Goal: Transaction & Acquisition: Obtain resource

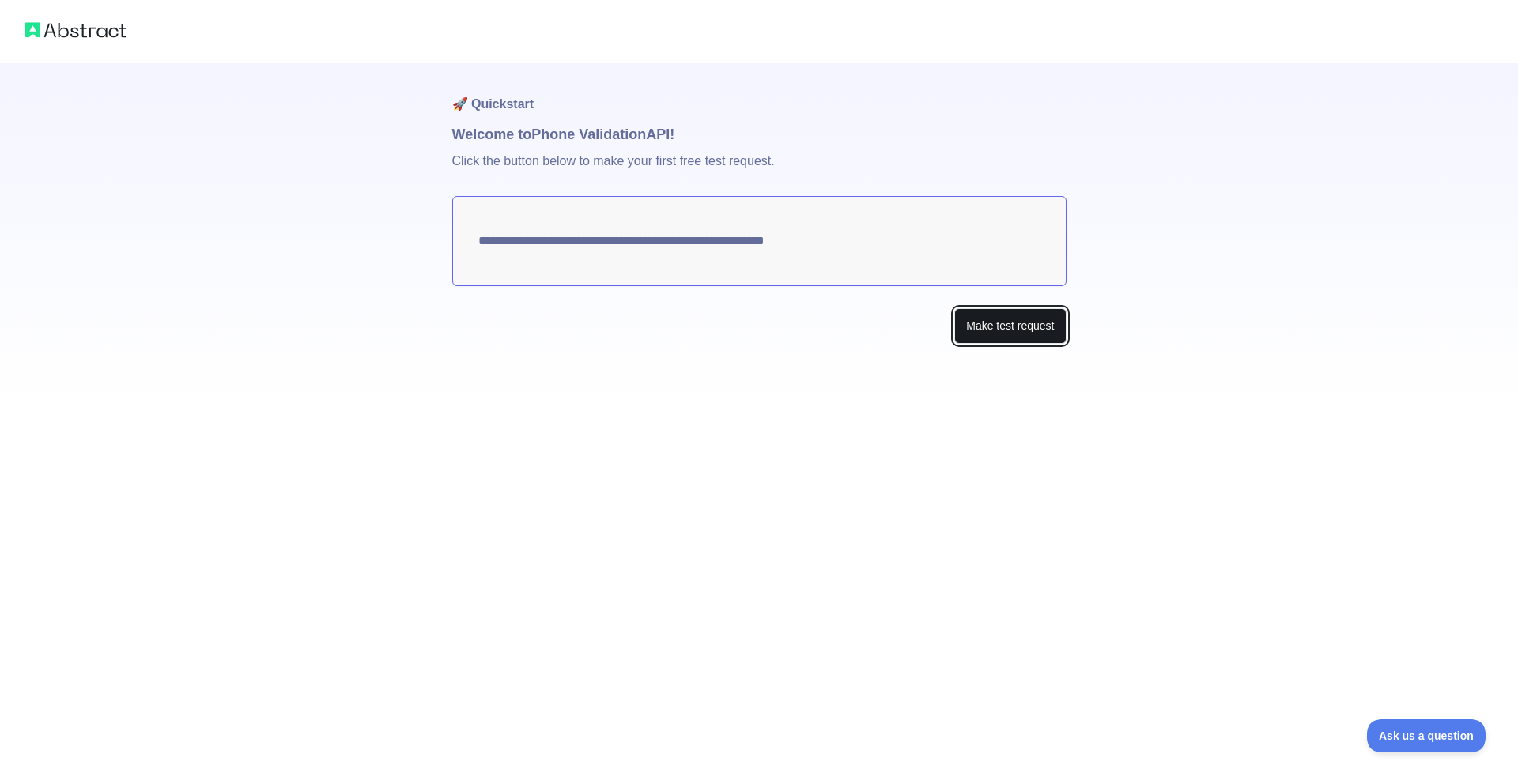
click at [992, 329] on button "Make test request" at bounding box center [1009, 326] width 111 height 36
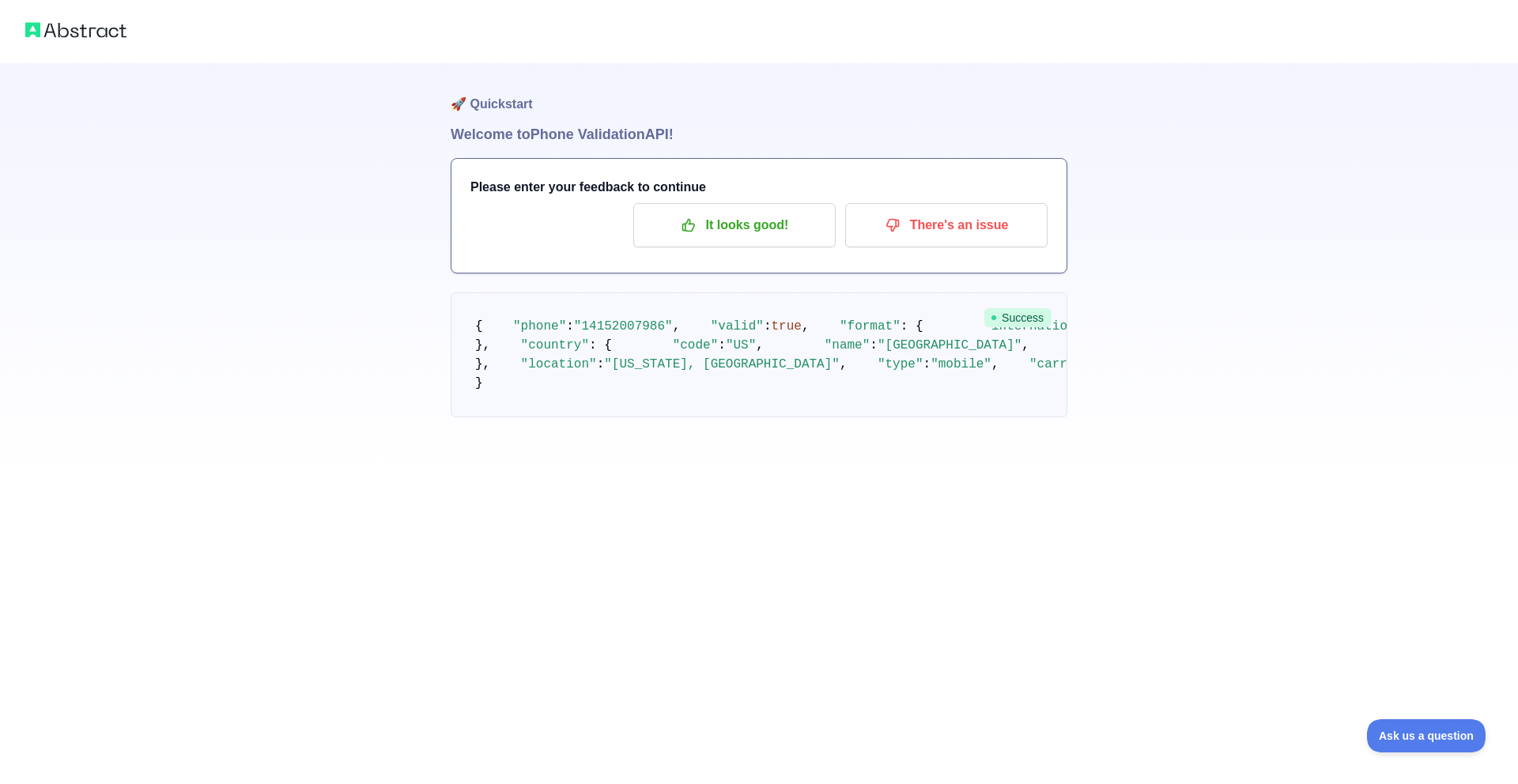
click at [613, 185] on h3 "Please enter your feedback to continue" at bounding box center [759, 187] width 578 height 19
click at [620, 175] on div "Please enter your feedback to continue It looks good! There's an issue" at bounding box center [758, 215] width 615 height 114
click at [630, 187] on h3 "Please enter your feedback to continue" at bounding box center [759, 187] width 578 height 19
click at [783, 232] on p "It looks good!" at bounding box center [734, 225] width 179 height 27
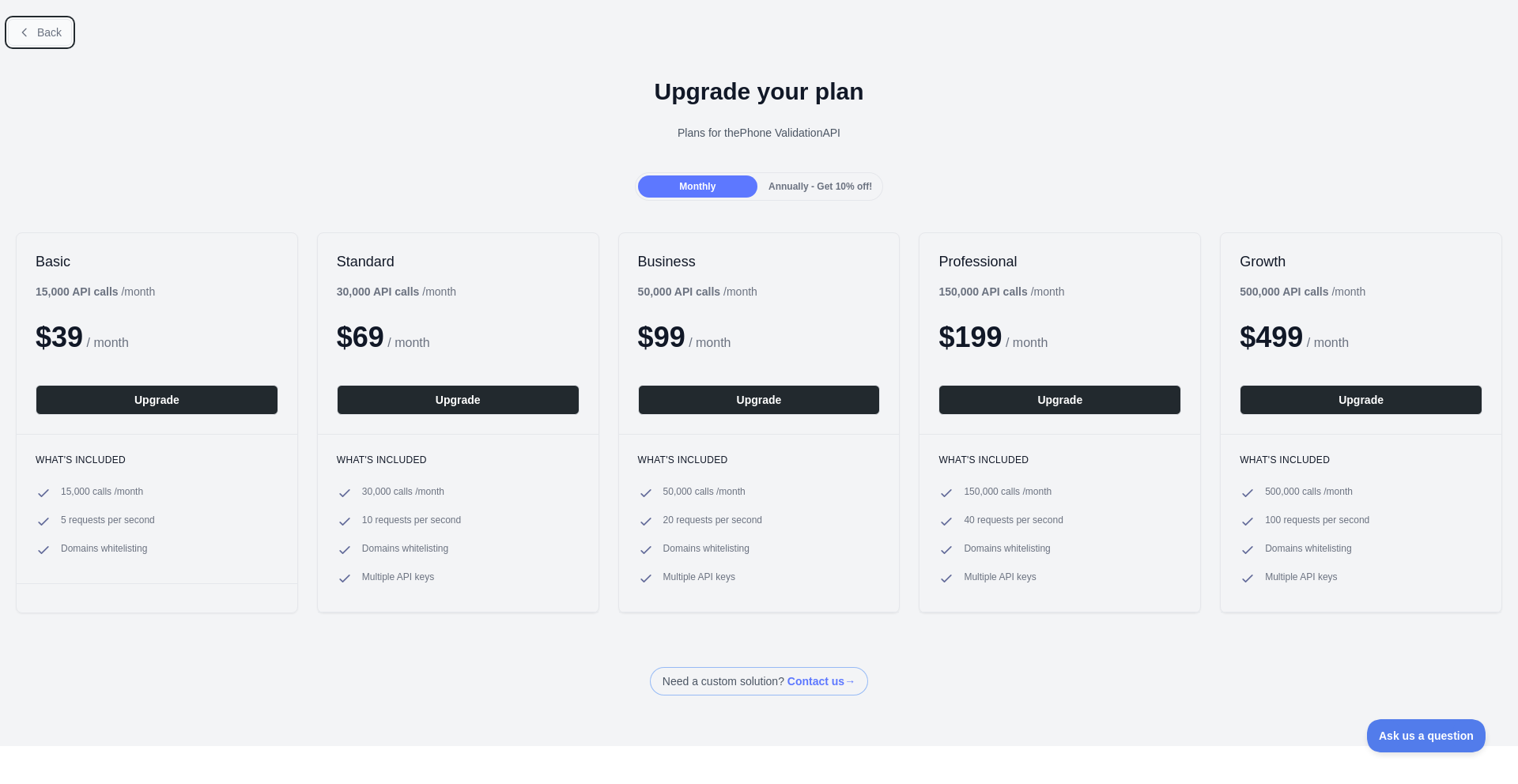
click at [59, 35] on span "Back" at bounding box center [49, 32] width 25 height 13
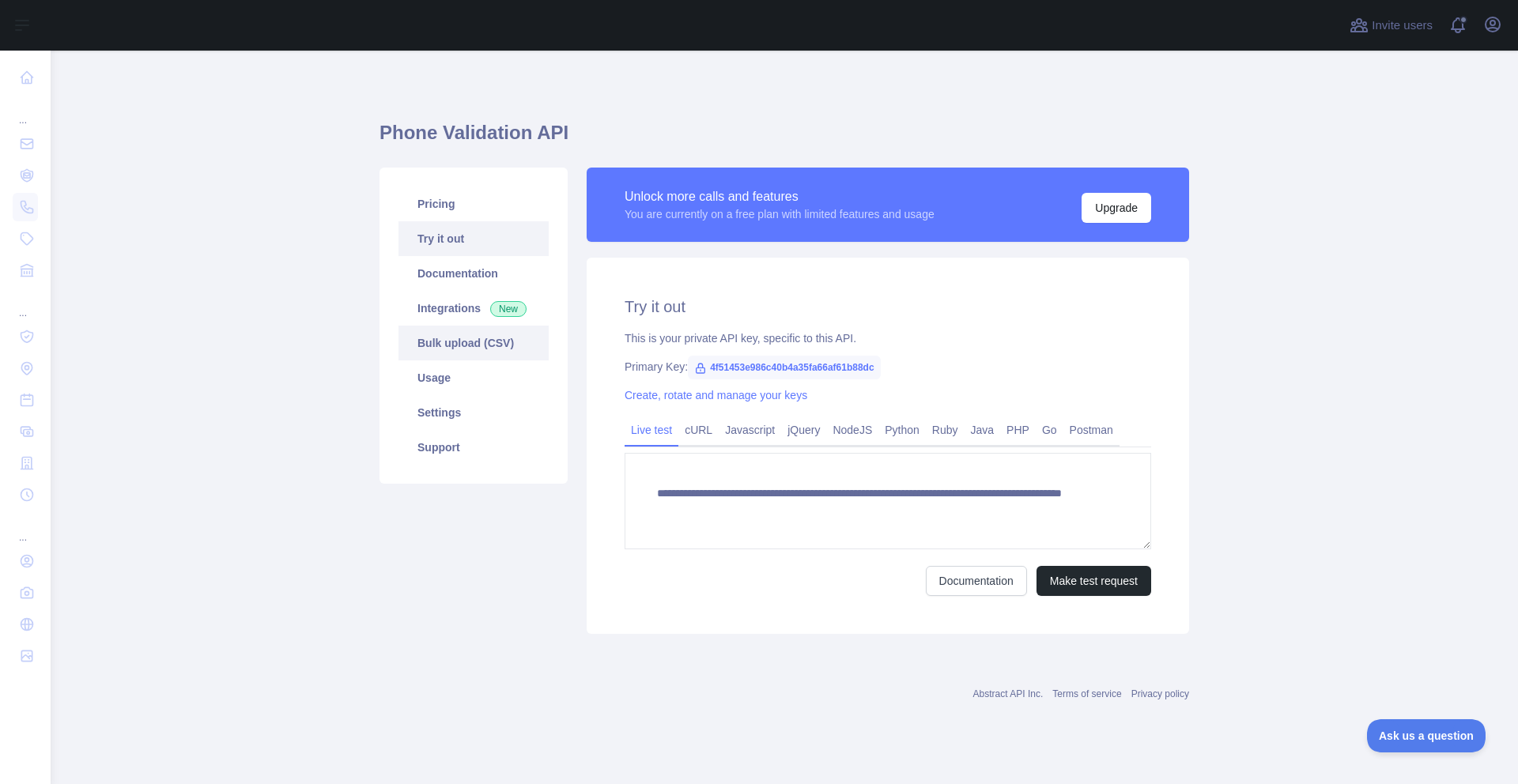
click at [468, 350] on link "Bulk upload (CSV)" at bounding box center [473, 342] width 150 height 35
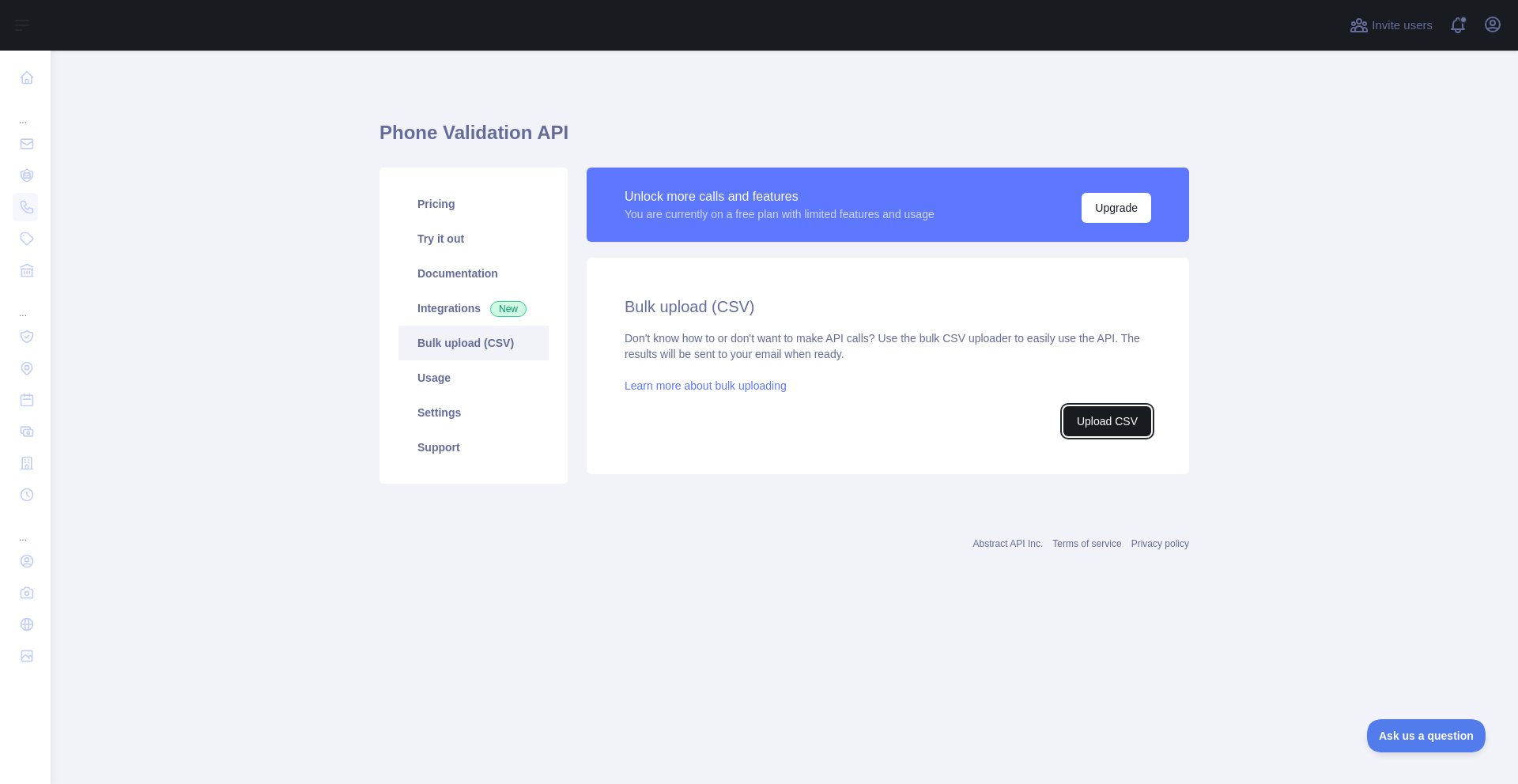
click at [1117, 423] on button "Upload CSV" at bounding box center [1107, 420] width 87 height 30
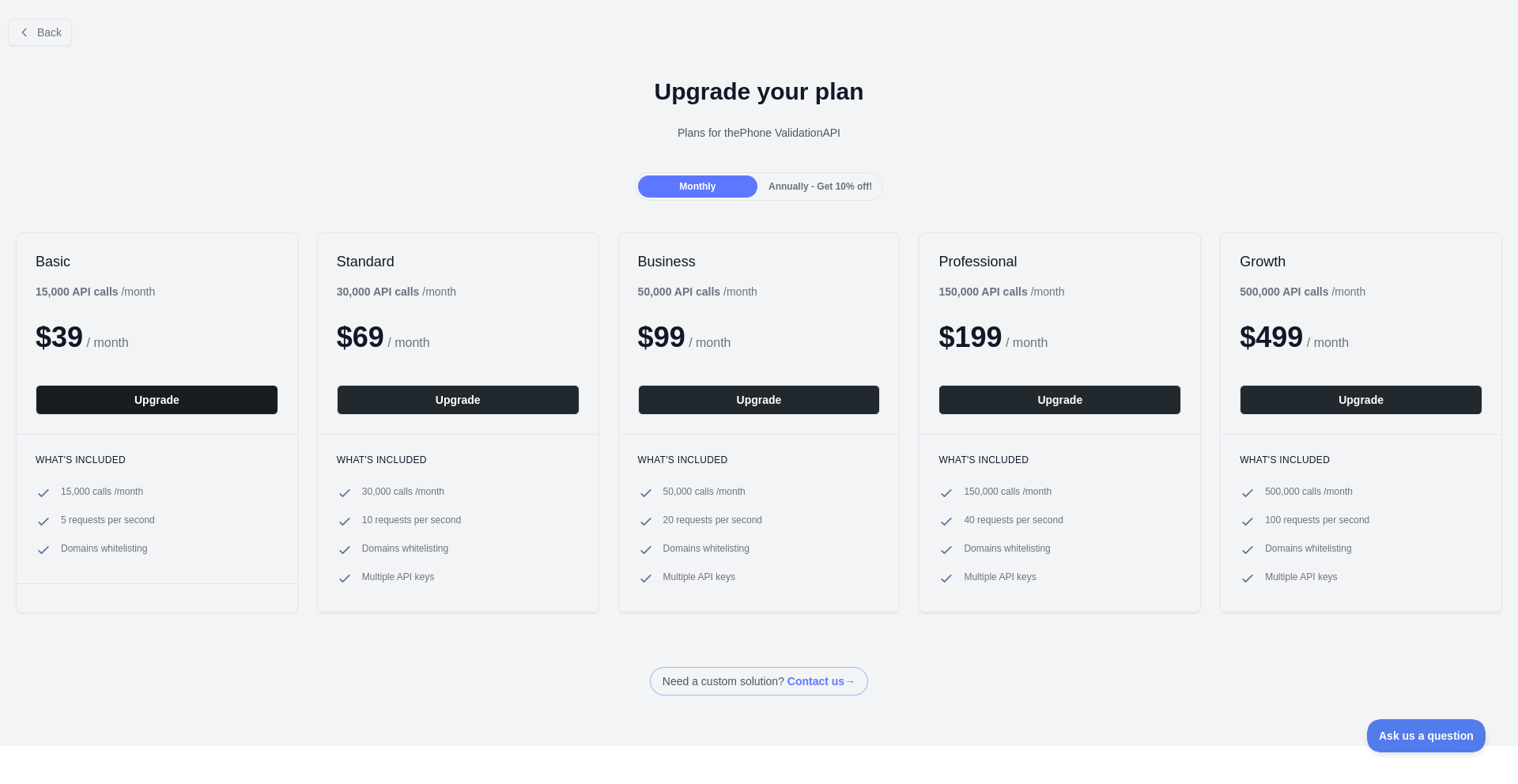
click at [165, 398] on button "Upgrade" at bounding box center [157, 399] width 243 height 30
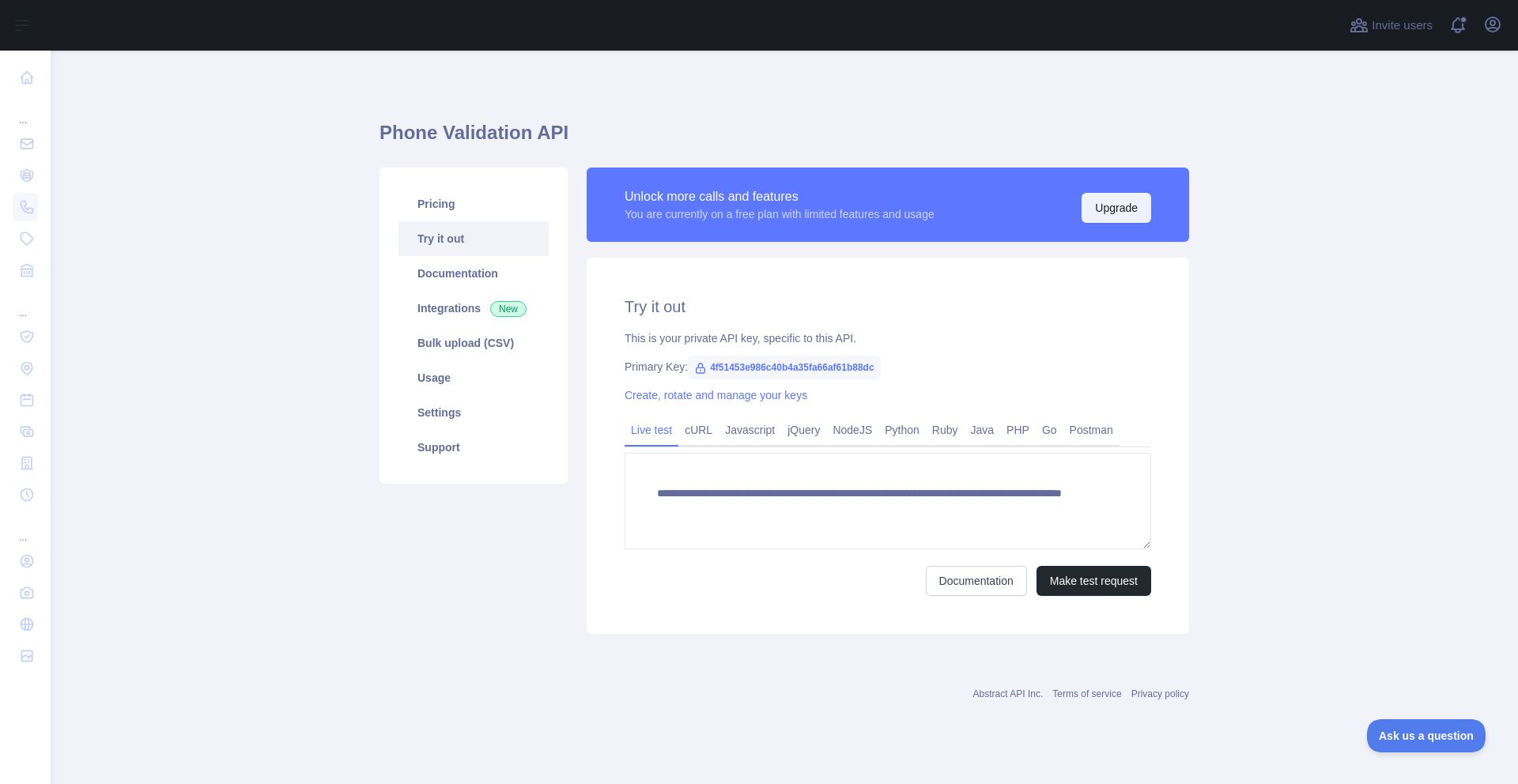
click at [1113, 206] on button "Upgrade" at bounding box center [1116, 207] width 70 height 30
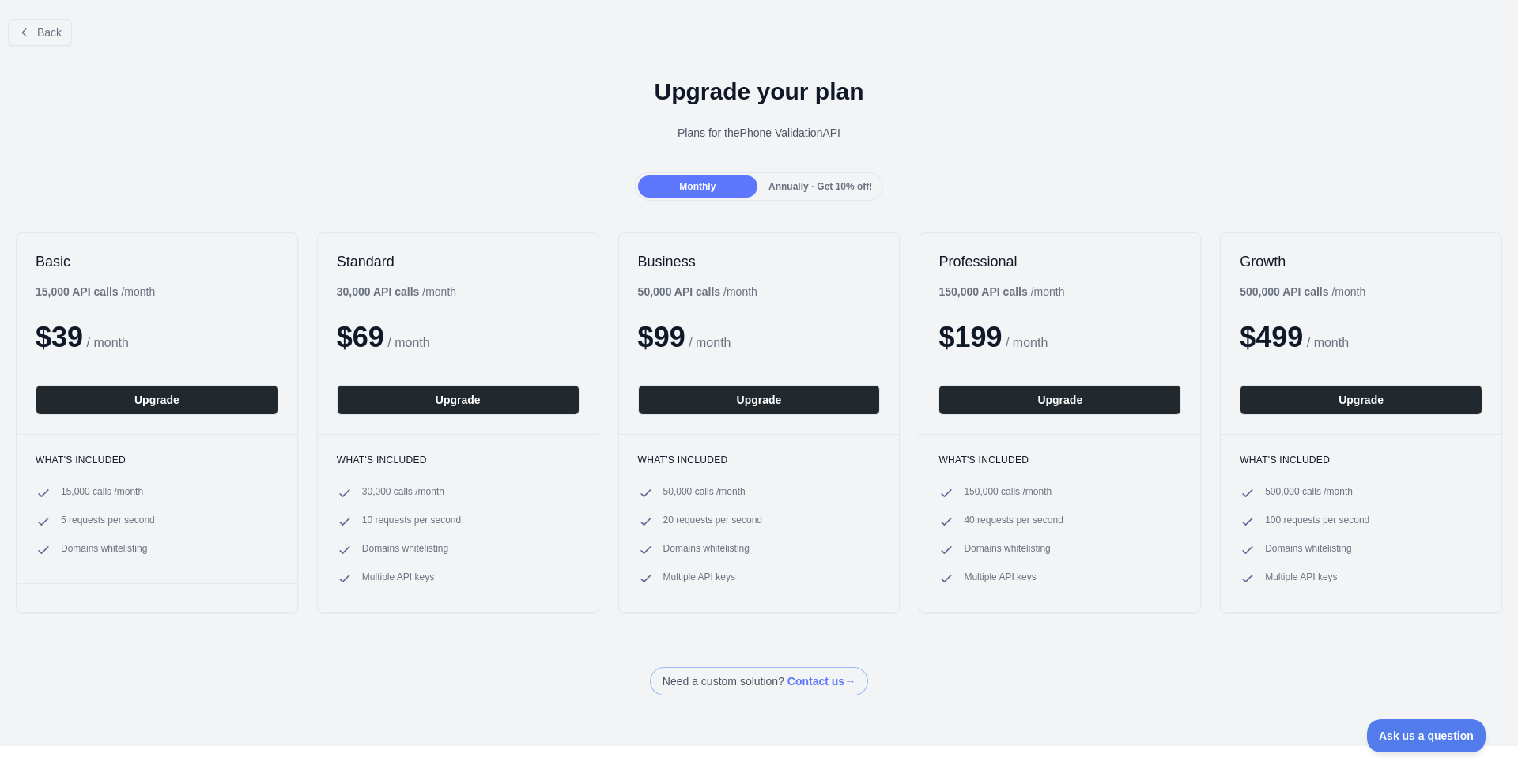
scroll to position [3, 0]
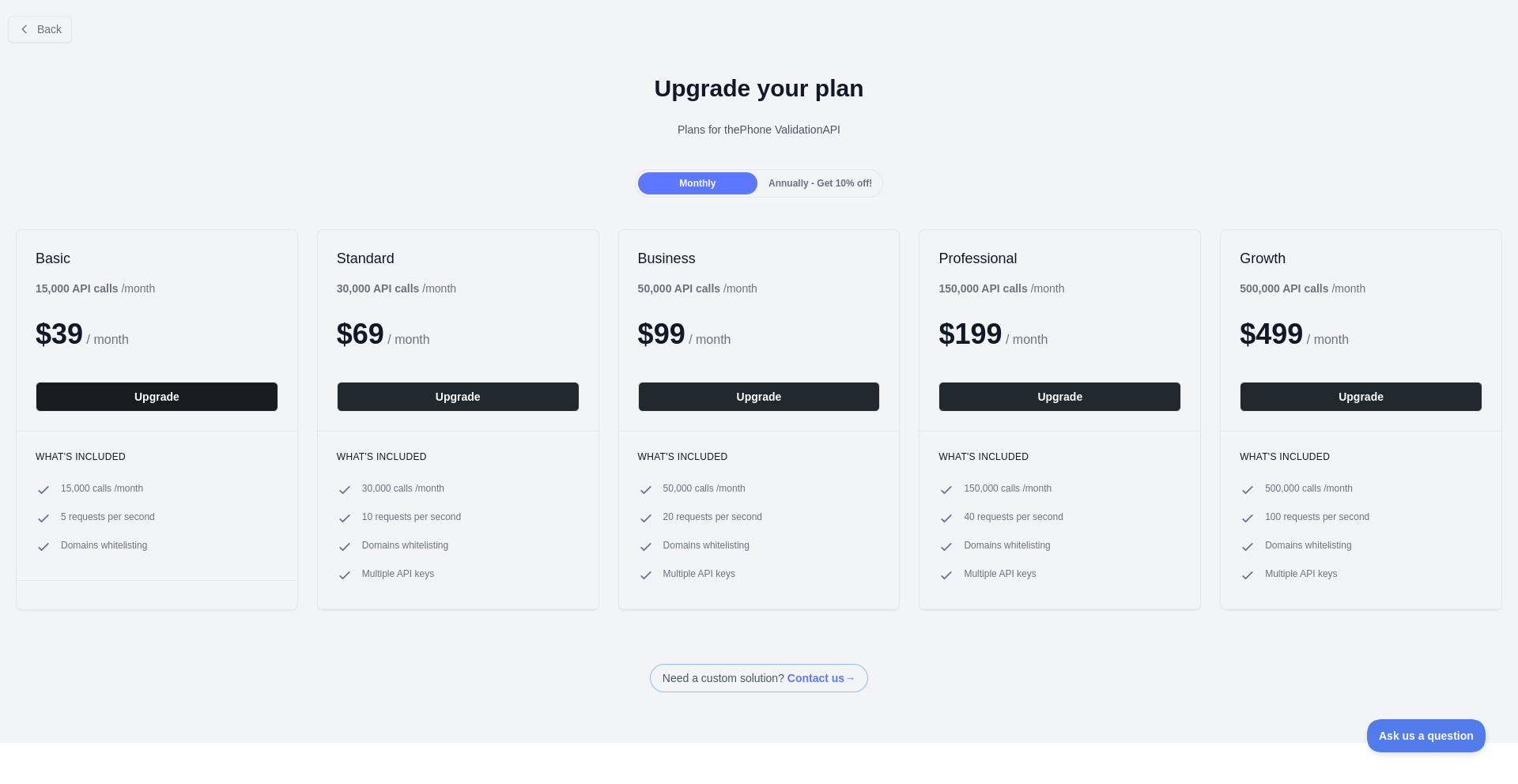
click at [188, 394] on button "Upgrade" at bounding box center [157, 396] width 243 height 30
click at [167, 390] on button "Upgrade" at bounding box center [157, 396] width 243 height 30
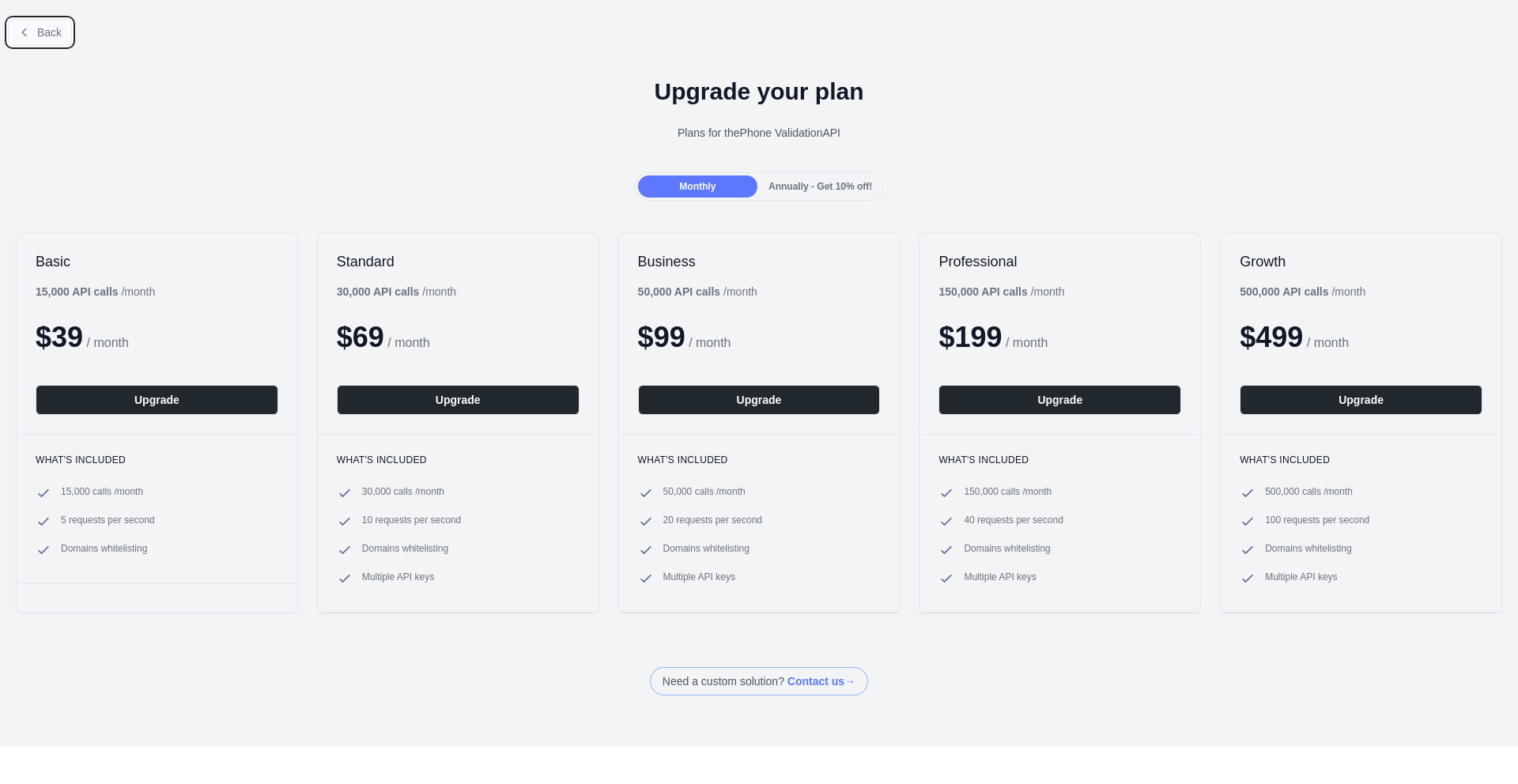
click at [25, 36] on icon at bounding box center [24, 32] width 13 height 13
click at [43, 33] on span "Back" at bounding box center [49, 32] width 25 height 13
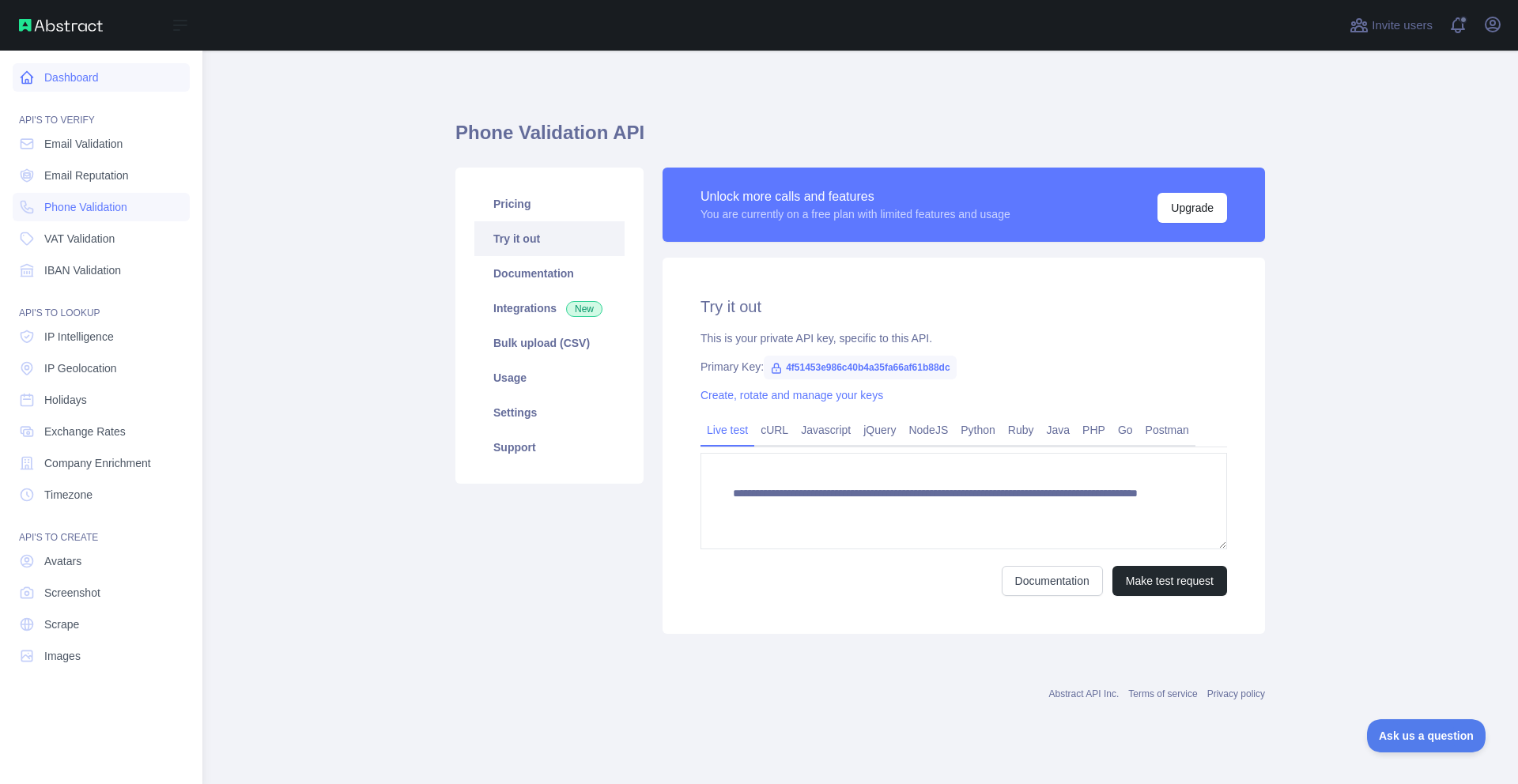
click at [25, 82] on icon at bounding box center [27, 78] width 12 height 12
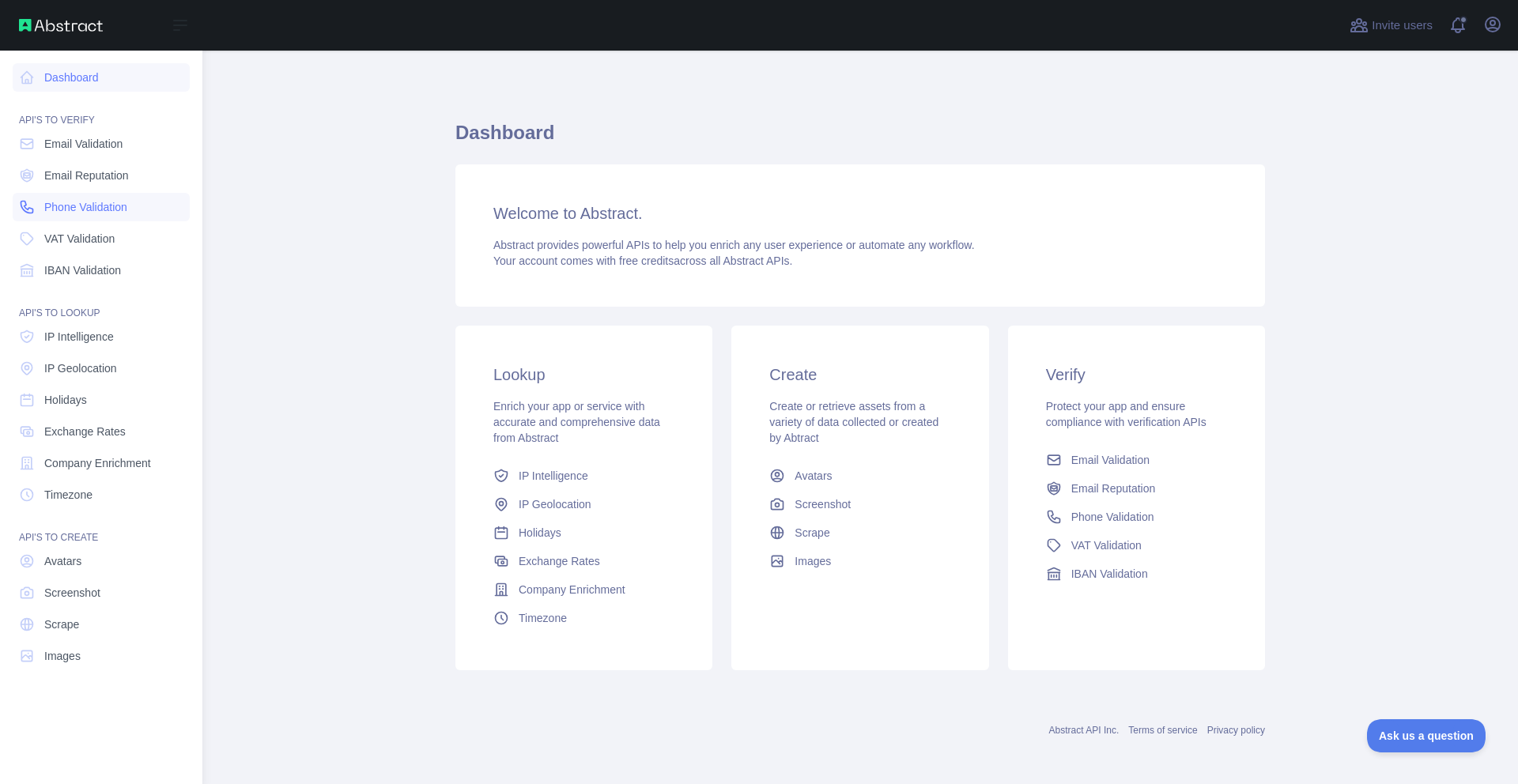
click at [79, 203] on span "Phone Validation" at bounding box center [86, 207] width 83 height 16
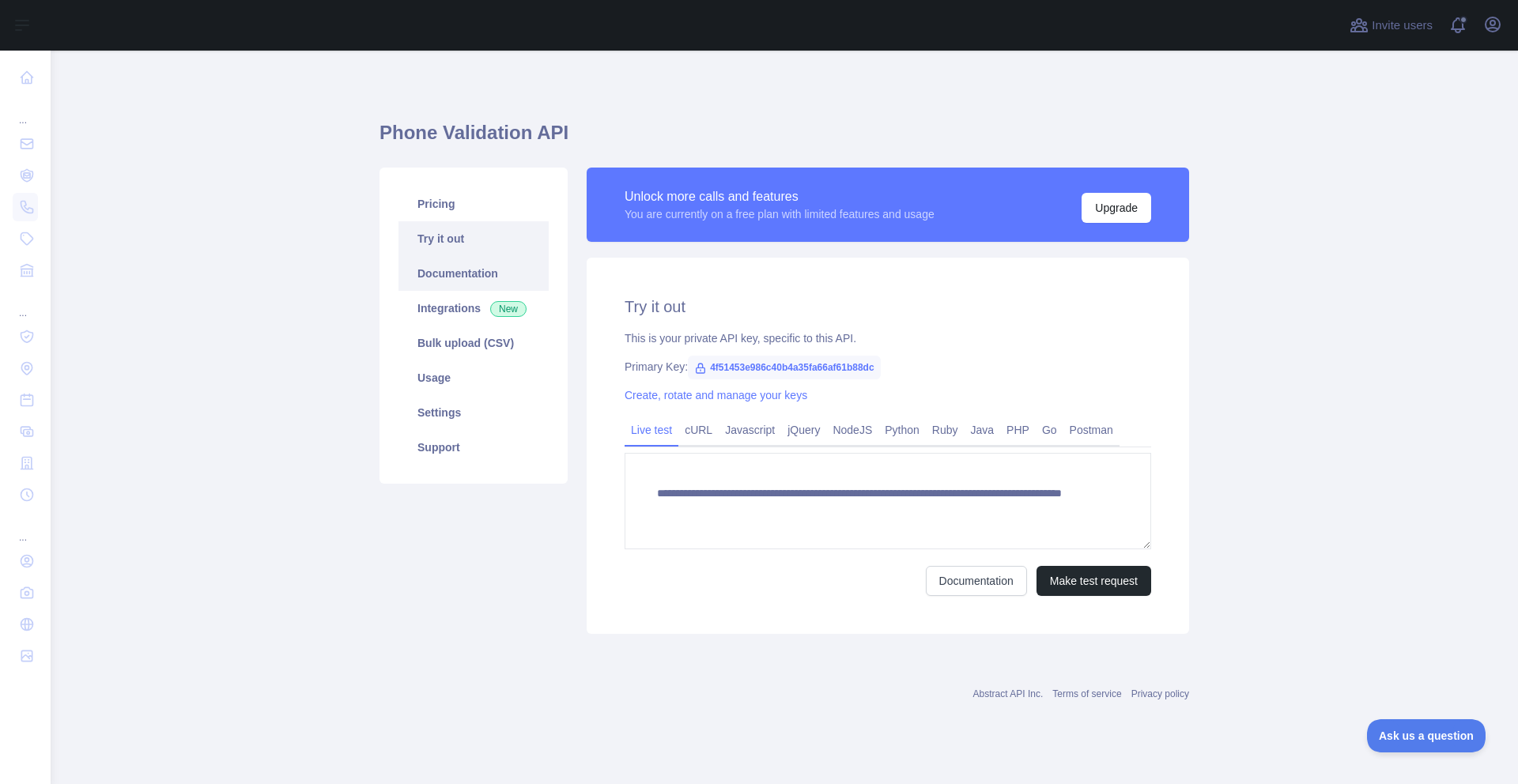
click at [482, 279] on link "Documentation" at bounding box center [473, 273] width 150 height 35
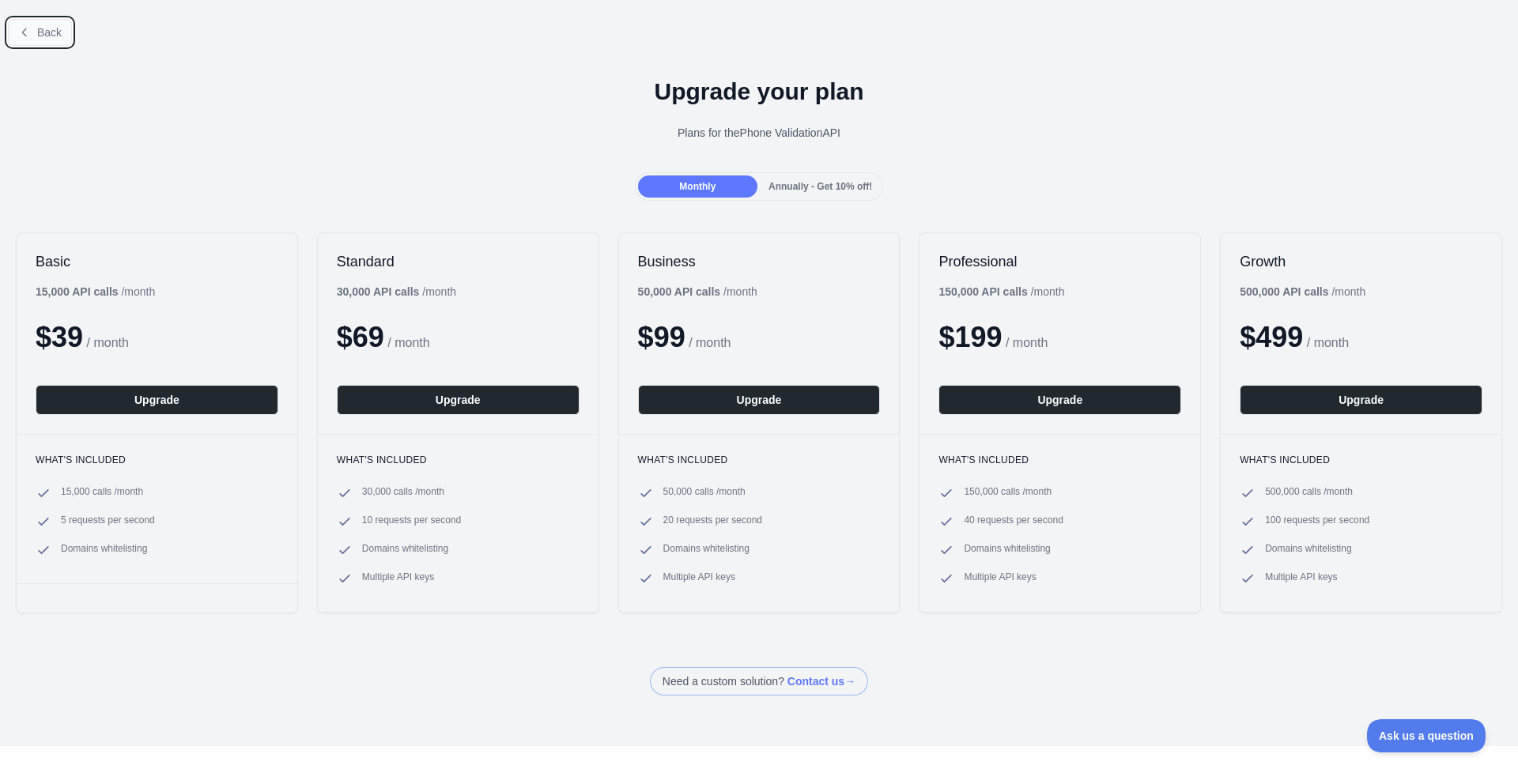
click at [45, 31] on span "Back" at bounding box center [49, 32] width 25 height 13
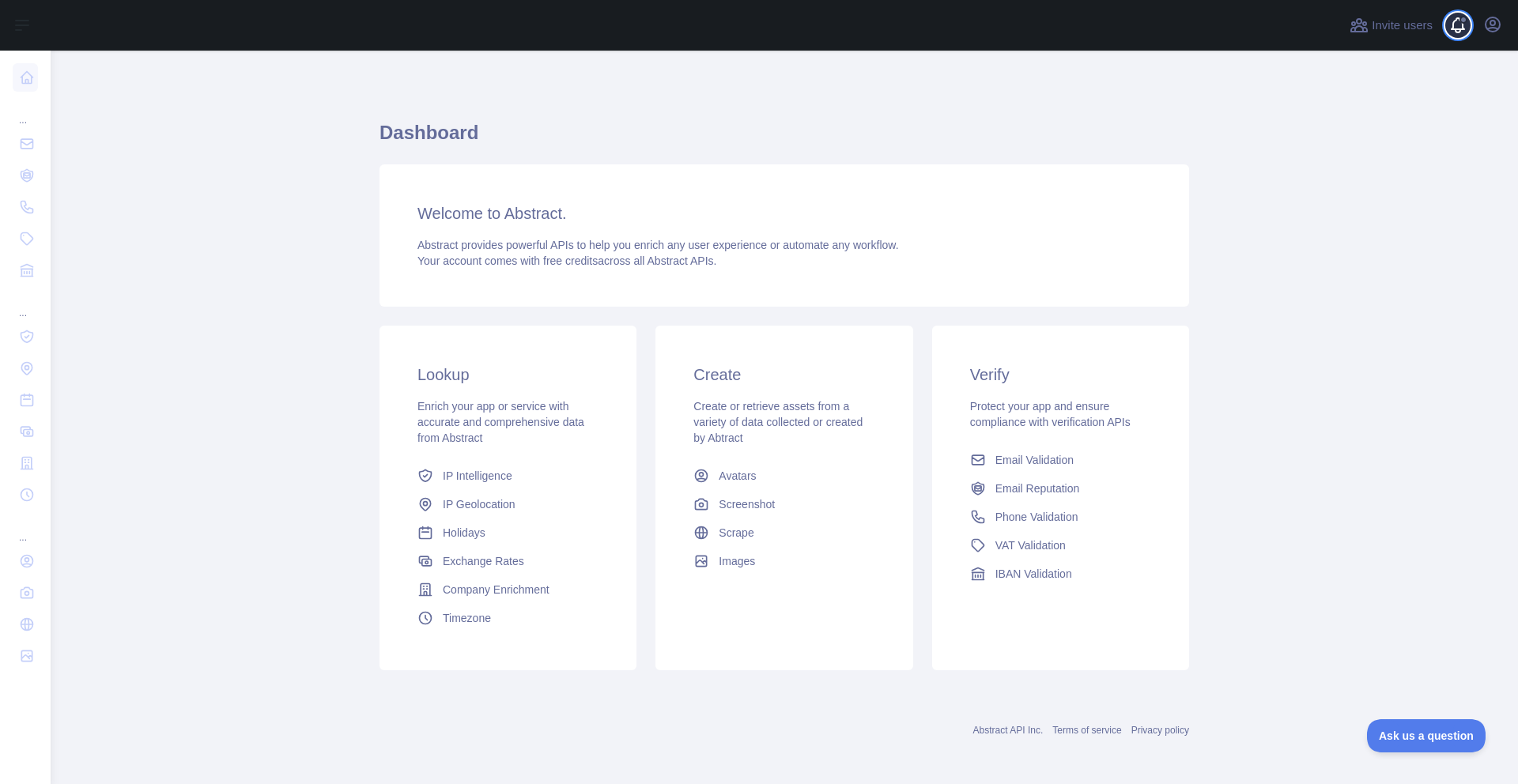
click at [1467, 25] on span at bounding box center [1464, 25] width 31 height 51
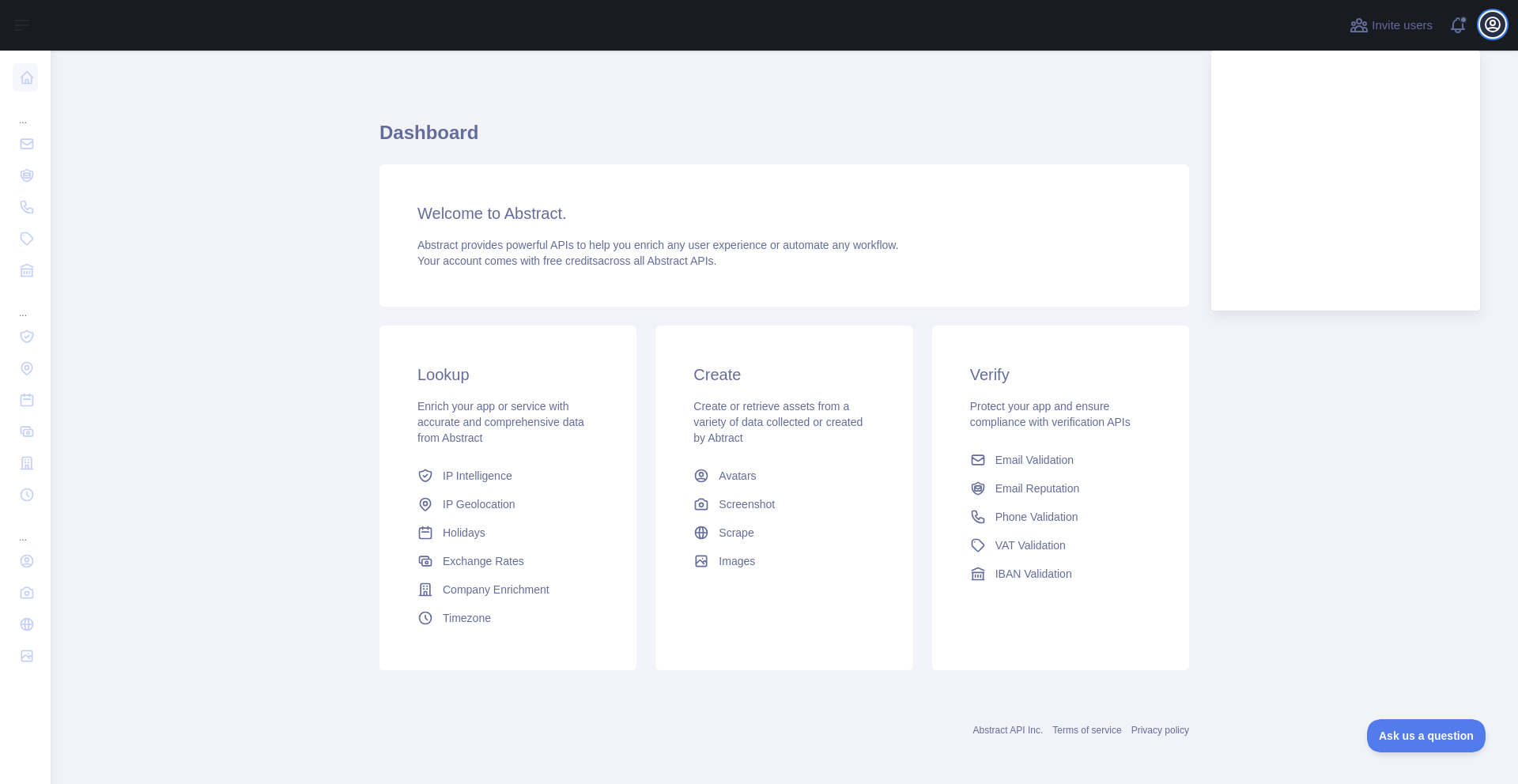
click at [1492, 25] on icon "button" at bounding box center [1493, 25] width 14 height 14
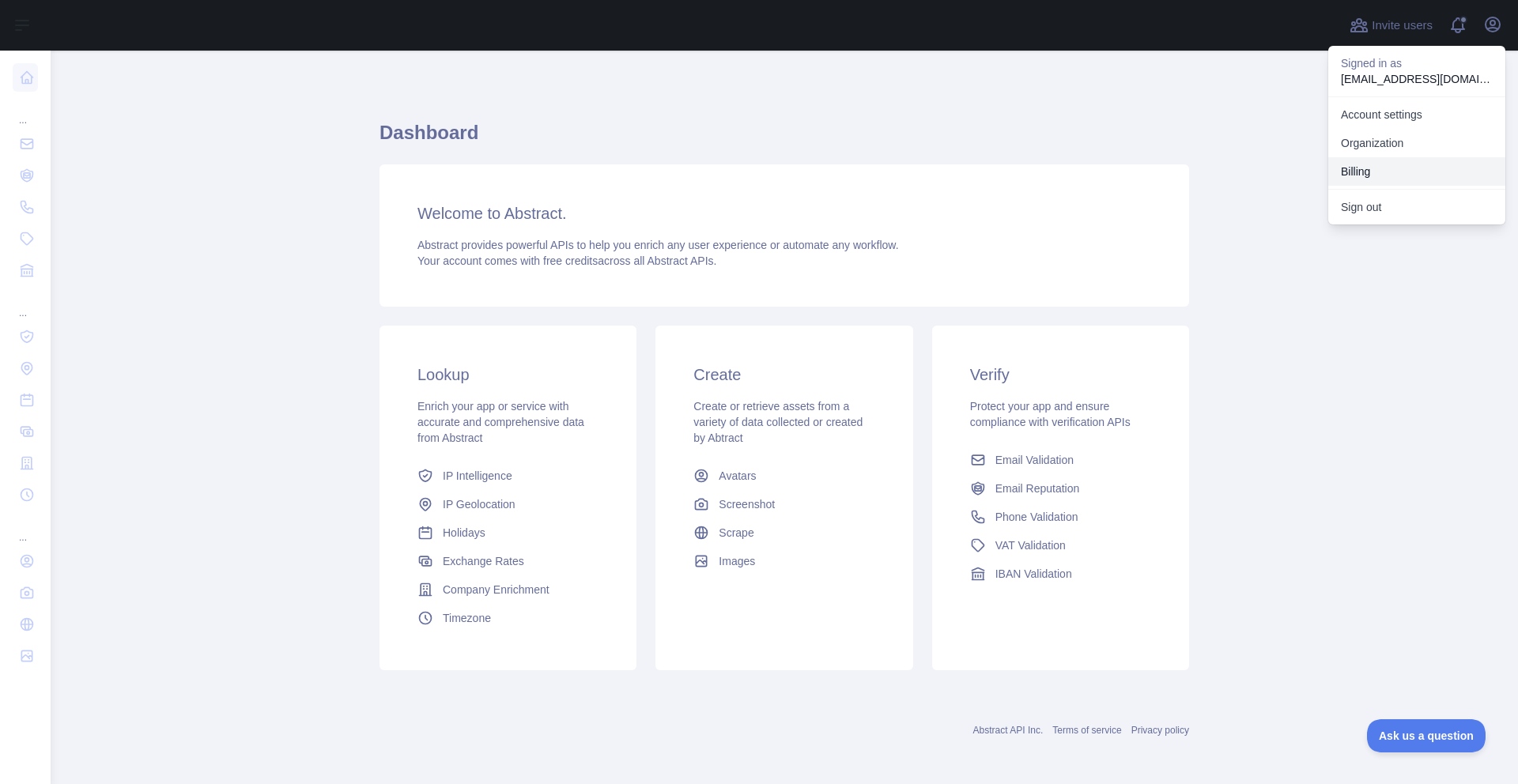
click at [1368, 175] on button "Billing" at bounding box center [1416, 172] width 177 height 29
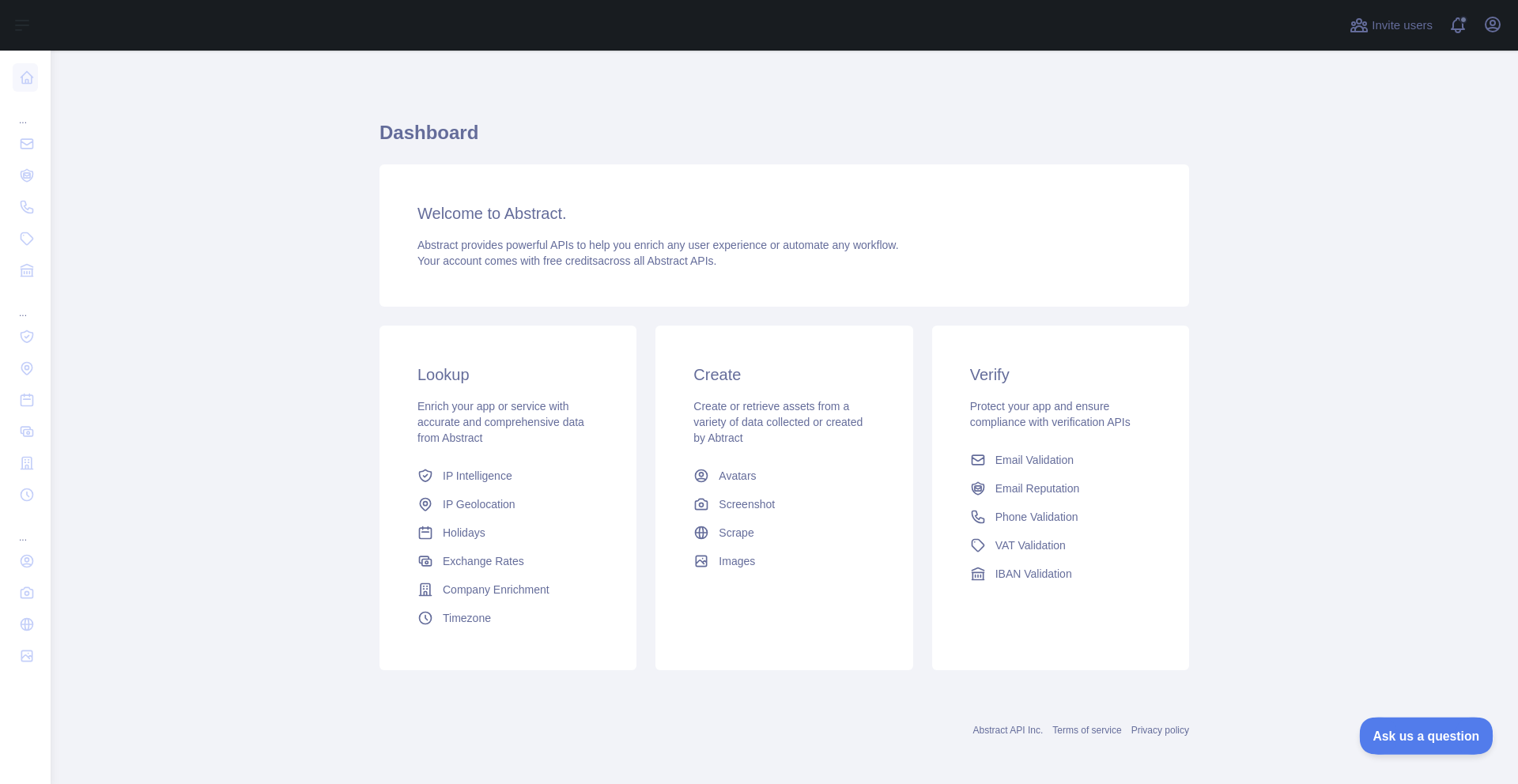
click at [1402, 728] on span "Ask us a question" at bounding box center [1418, 733] width 119 height 11
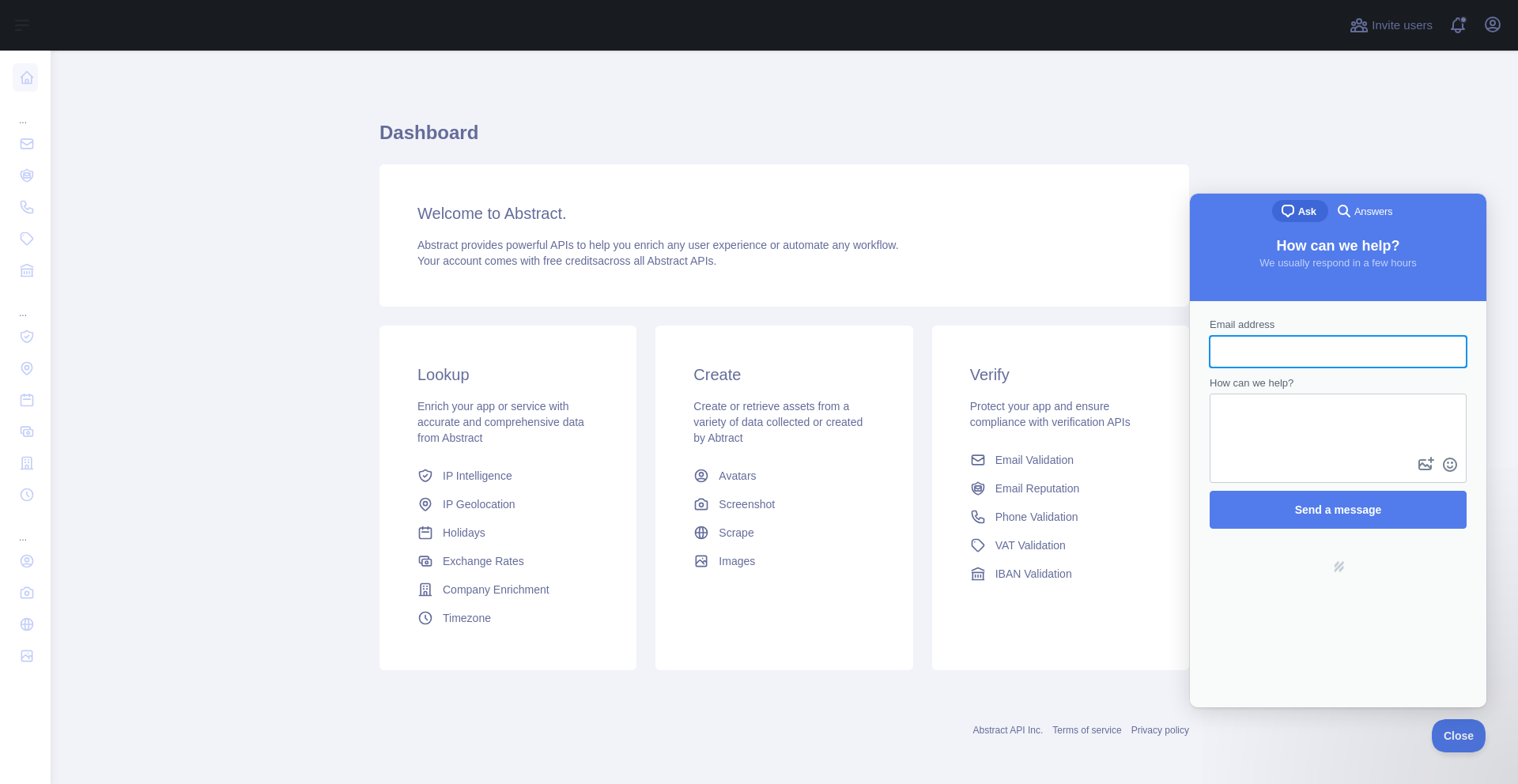
click at [1367, 200] on link "search-medium Answers" at bounding box center [1365, 211] width 75 height 22
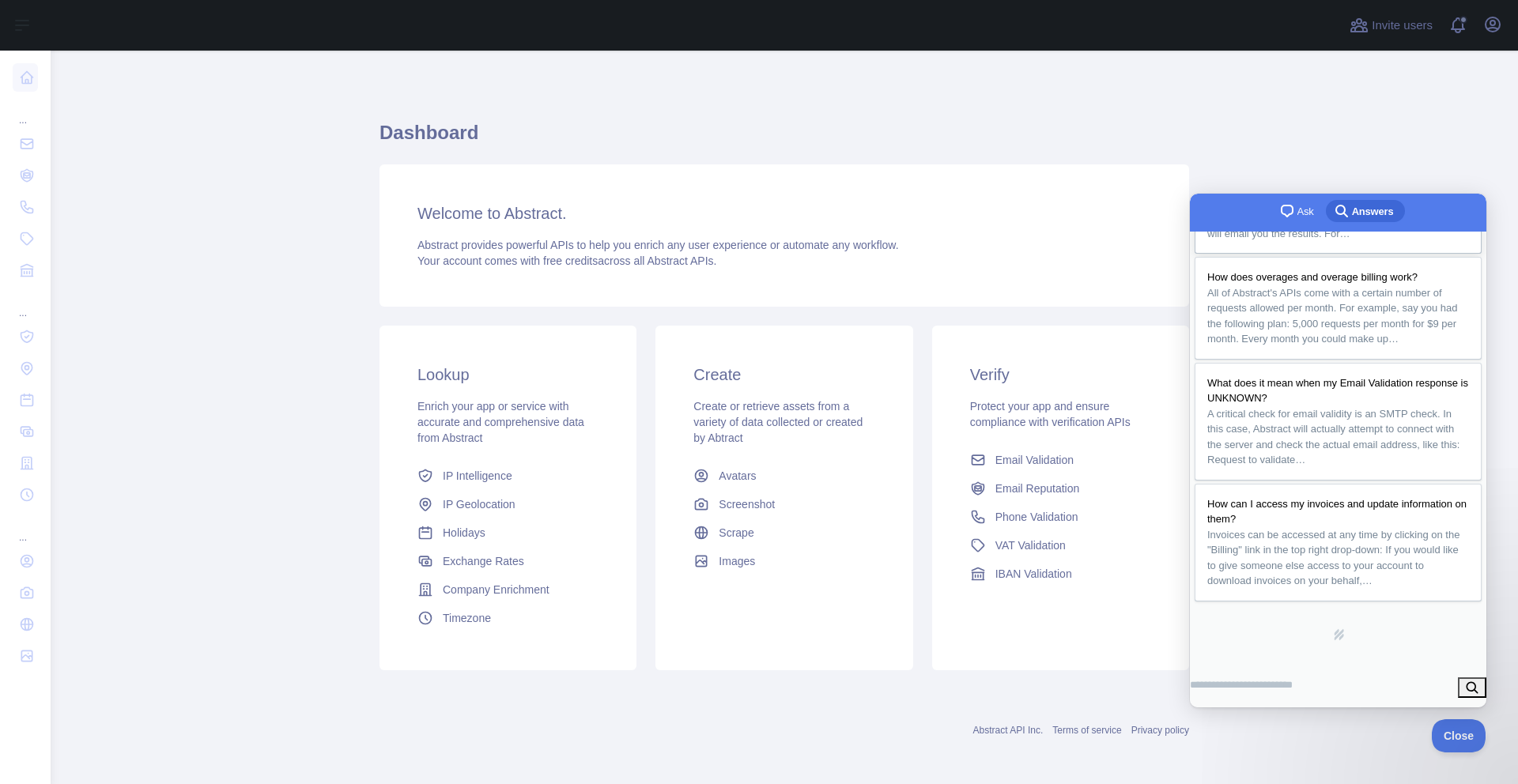
scroll to position [317, 0]
click at [1281, 323] on span "All of Abstract's APIs come with a certain number of requests allowed per month…" at bounding box center [1332, 315] width 251 height 58
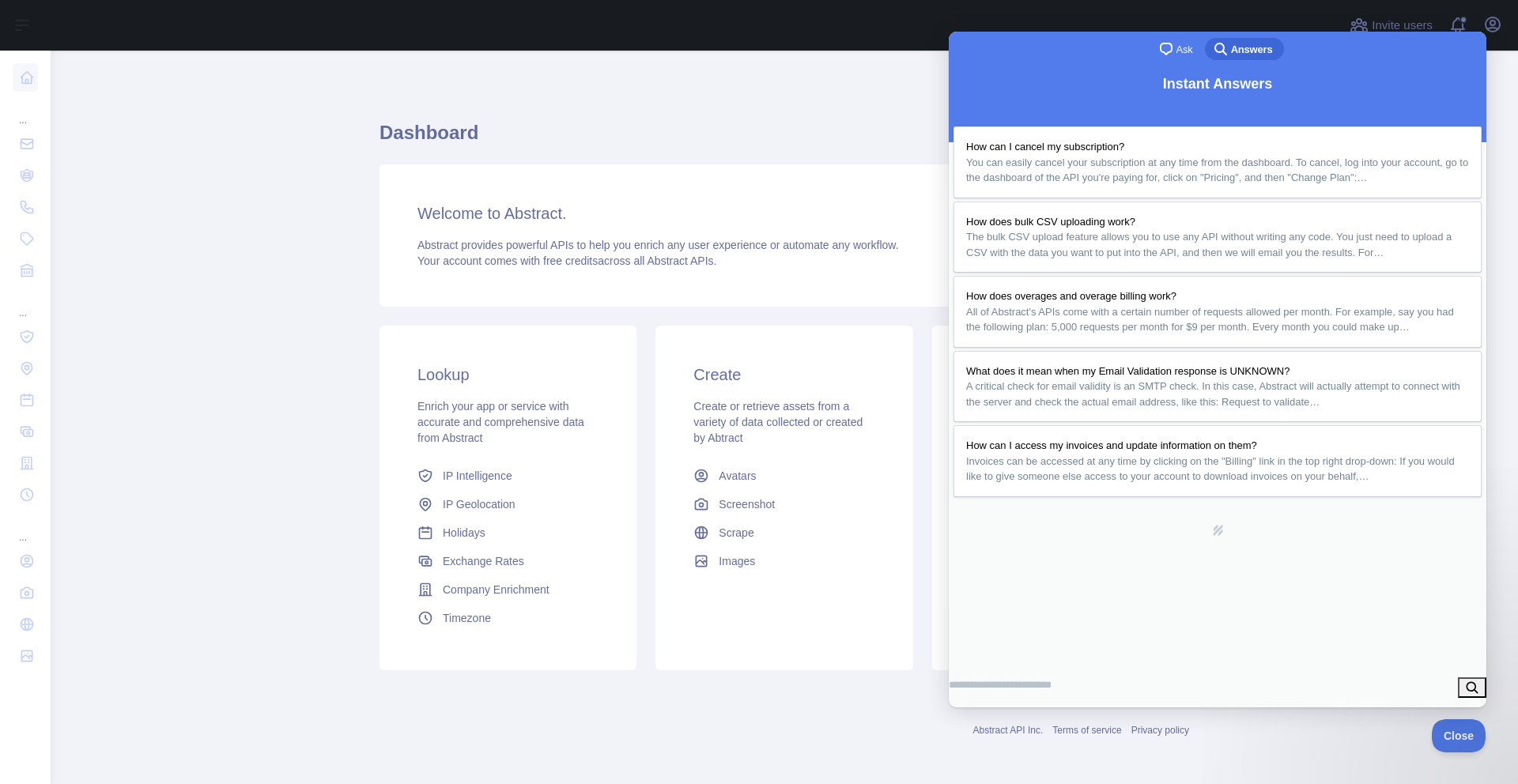
scroll to position [7, 0]
click at [981, 715] on button "Close" at bounding box center [967, 726] width 29 height 20
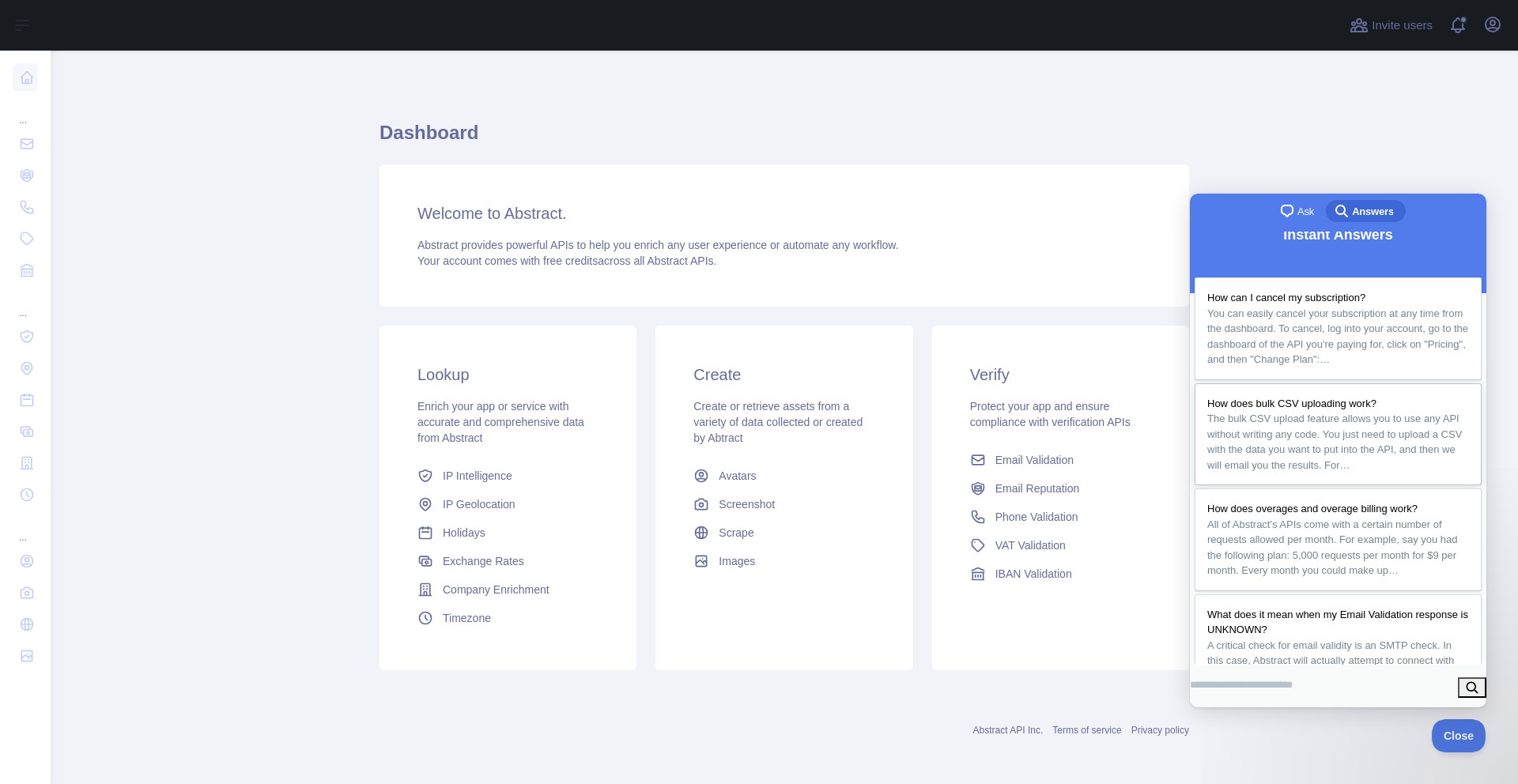
click at [1291, 409] on span "How does bulk CSV uploading work?" at bounding box center [1291, 403] width 169 height 12
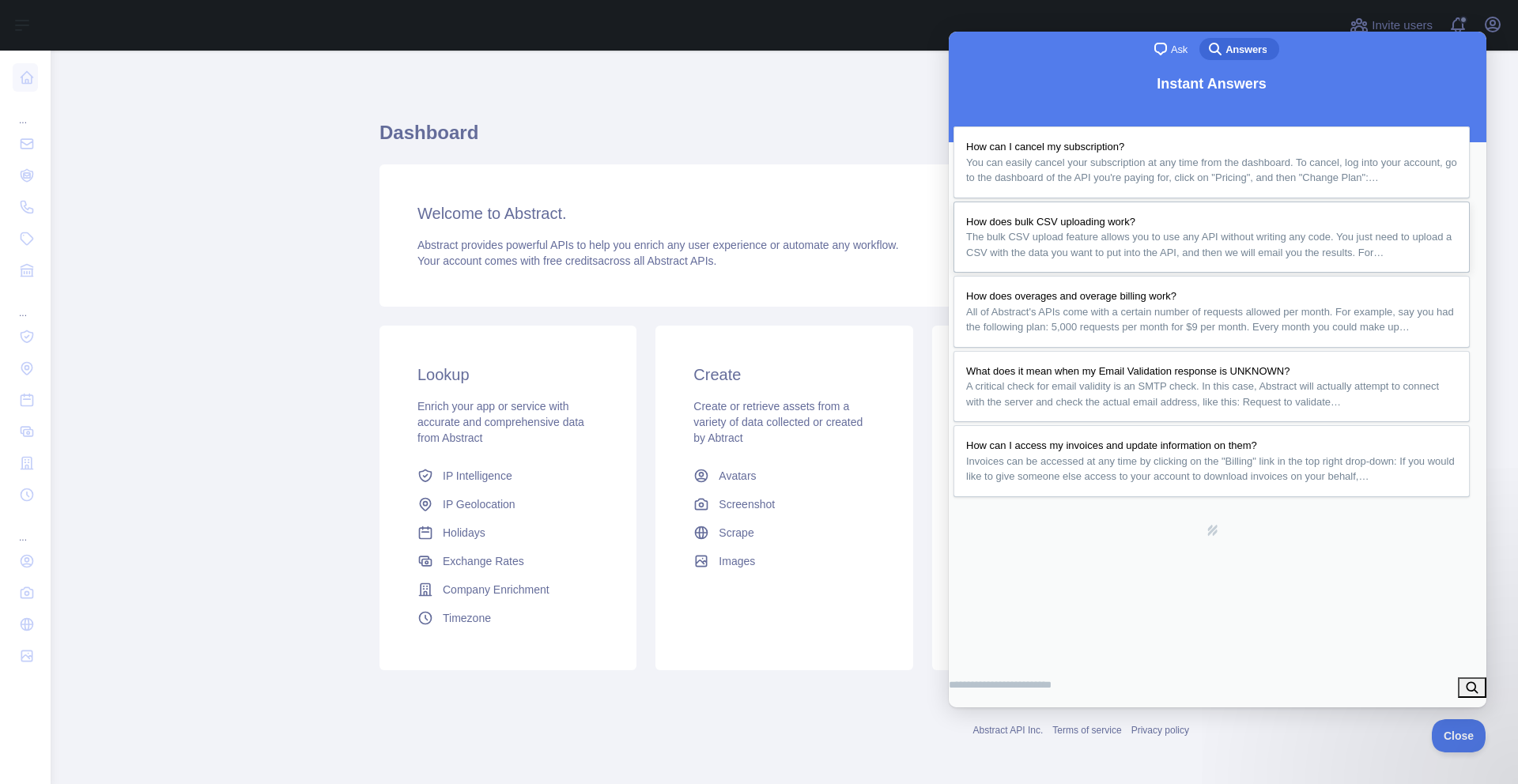
scroll to position [7, 0]
click at [981, 715] on button "Close" at bounding box center [967, 726] width 29 height 20
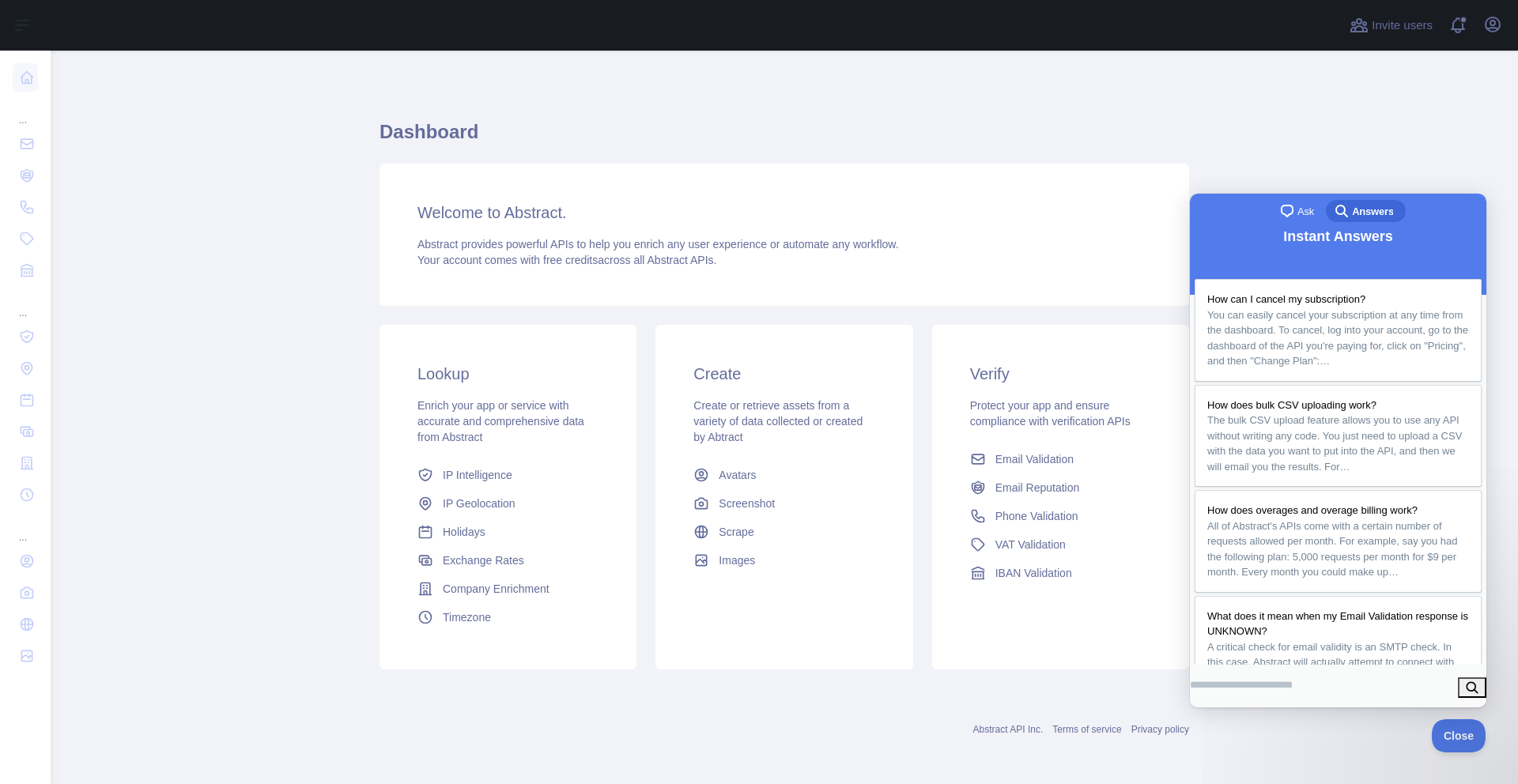
scroll to position [0, 0]
click at [18, 75] on link at bounding box center [25, 78] width 25 height 29
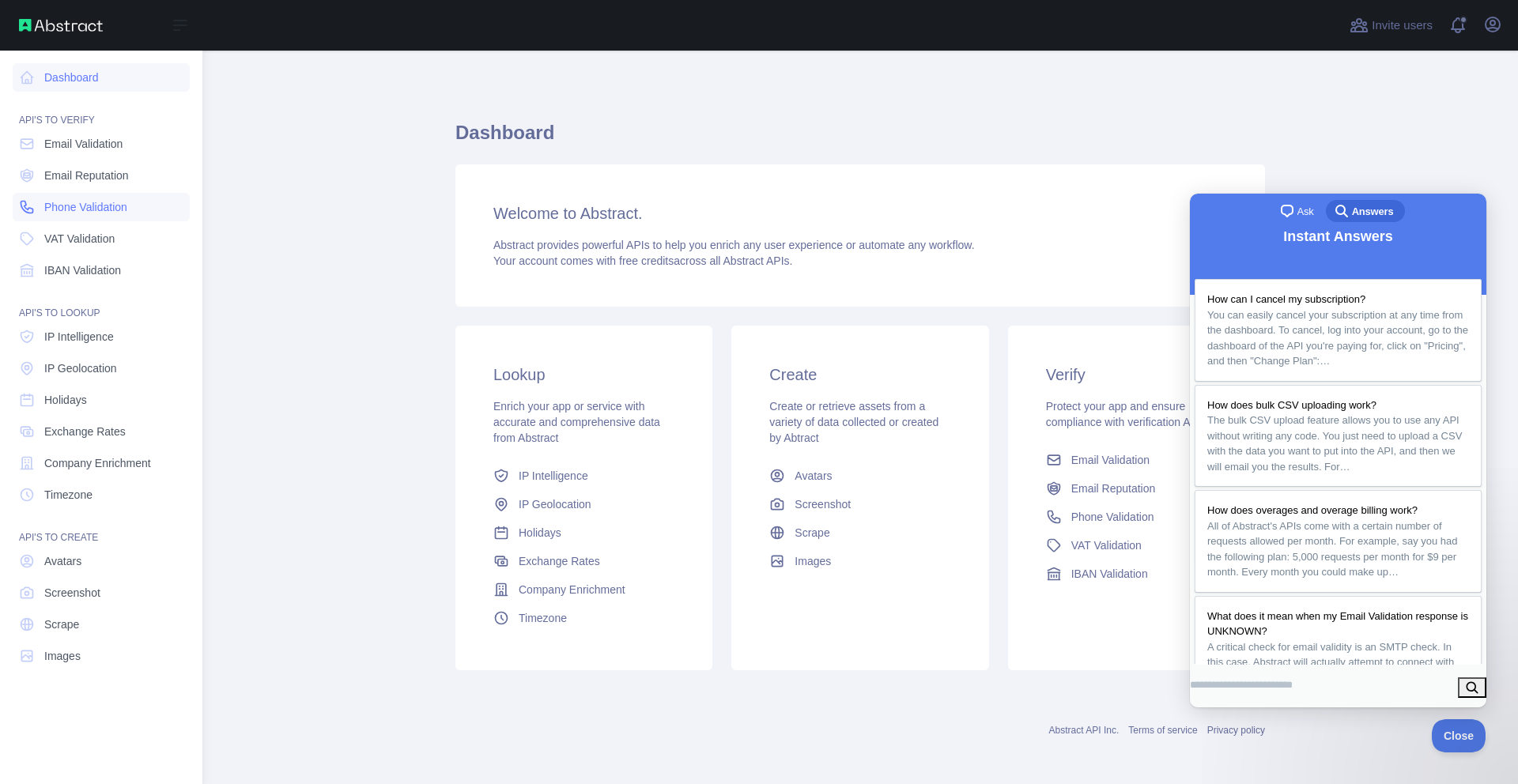
click at [84, 206] on span "Phone Validation" at bounding box center [86, 207] width 83 height 16
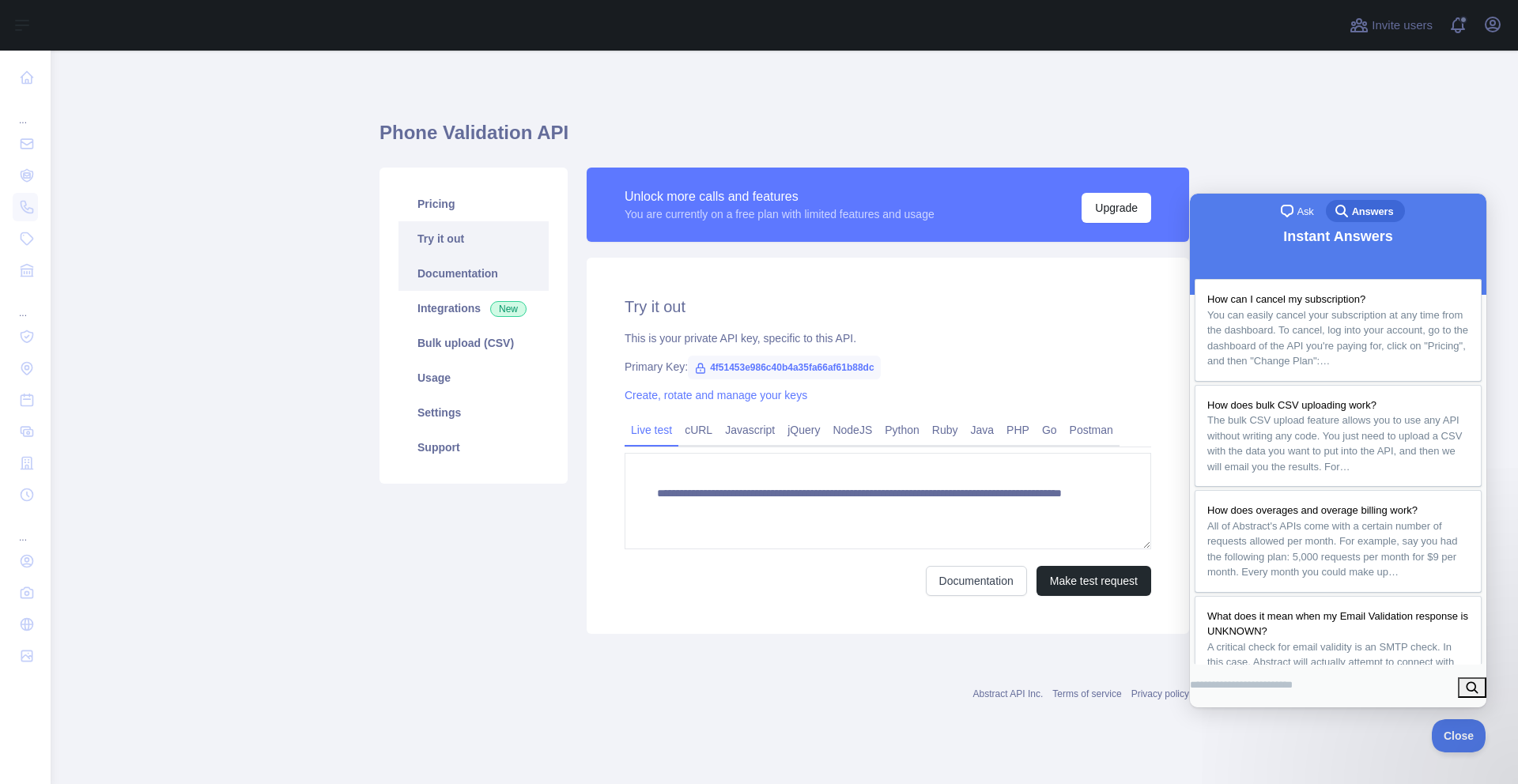
click at [457, 271] on link "Documentation" at bounding box center [473, 273] width 150 height 35
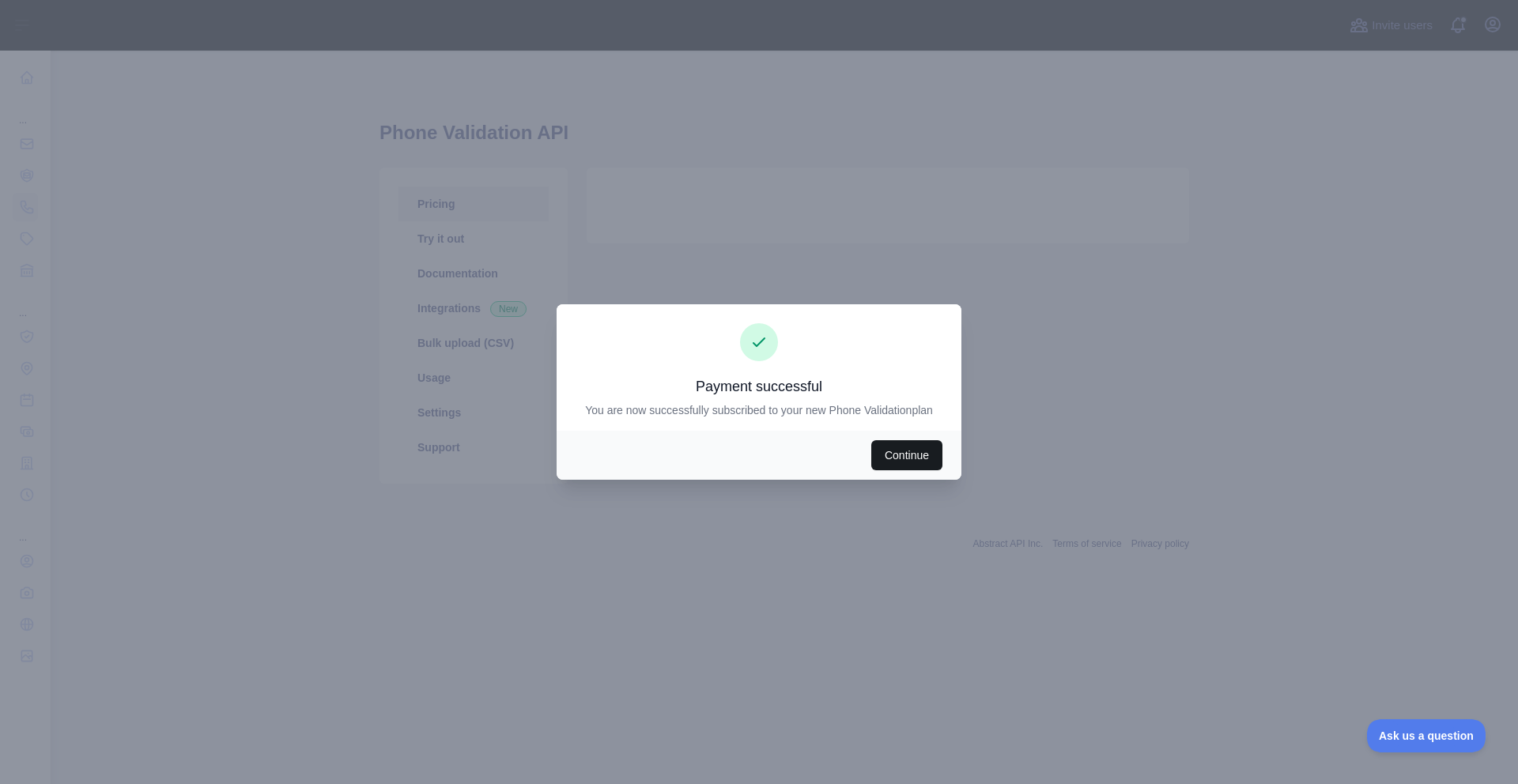
click at [908, 460] on button "Continue" at bounding box center [907, 454] width 71 height 30
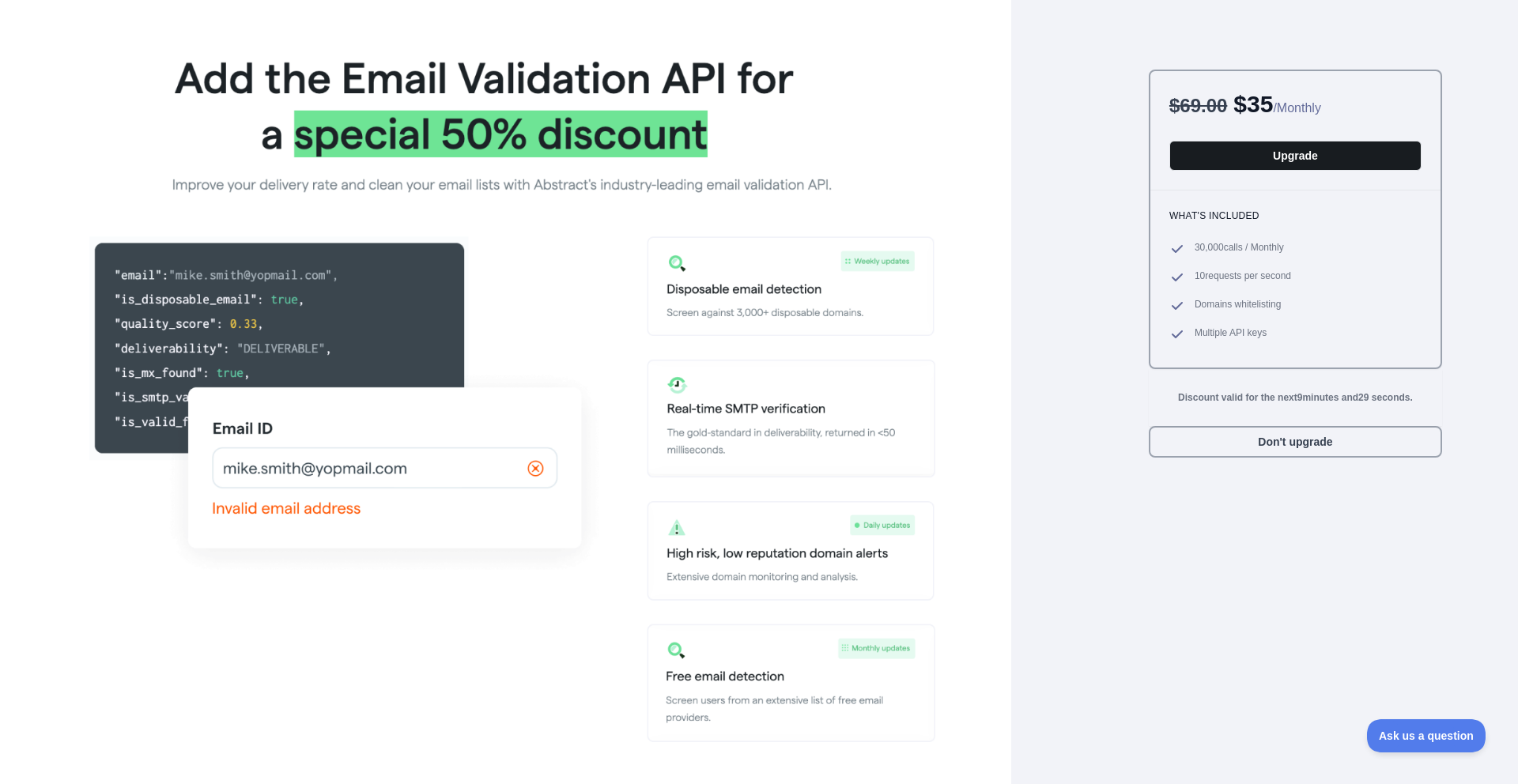
click at [1292, 158] on button "Upgrade" at bounding box center [1295, 155] width 252 height 30
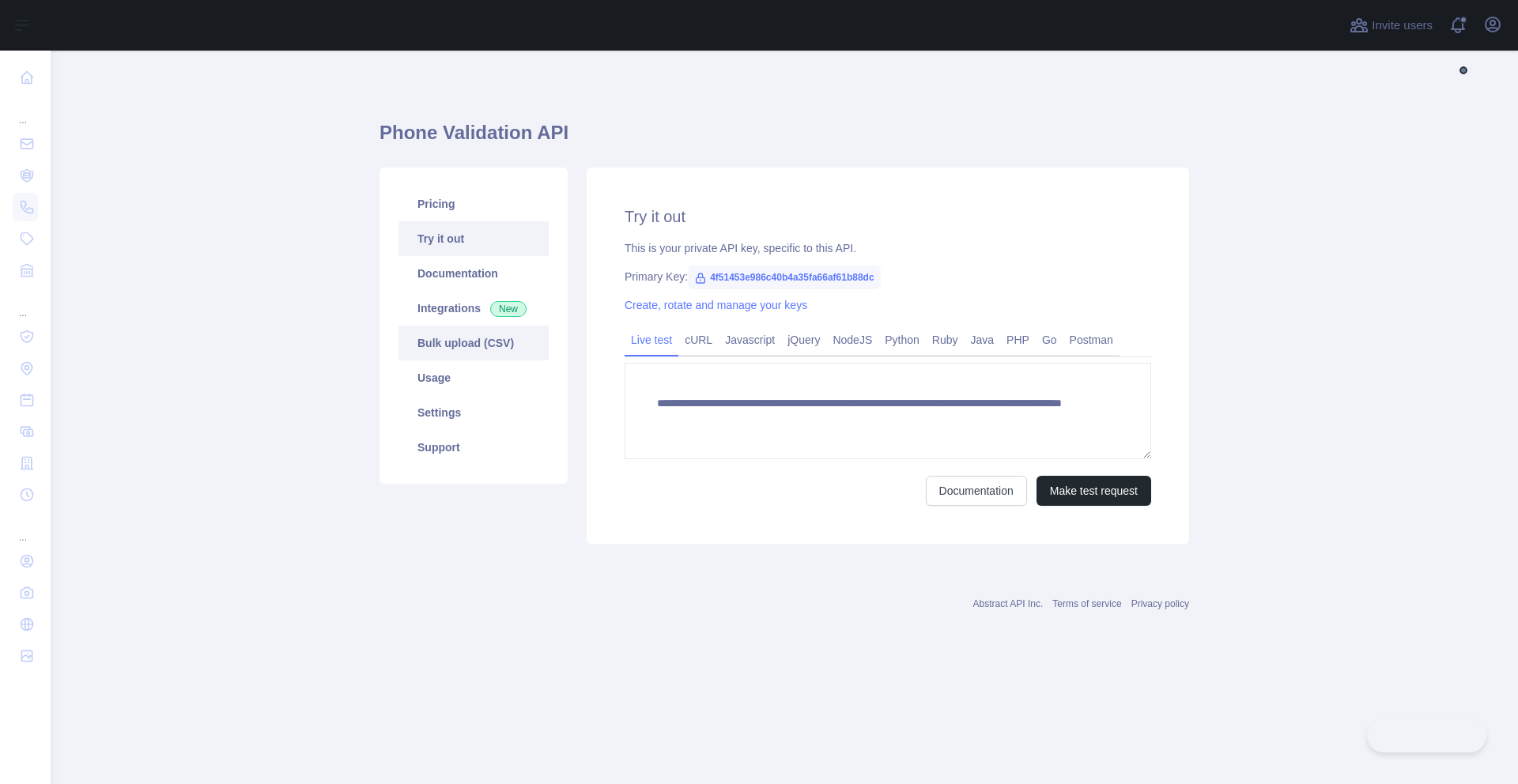
click at [455, 342] on link "Bulk upload (CSV)" at bounding box center [473, 342] width 150 height 35
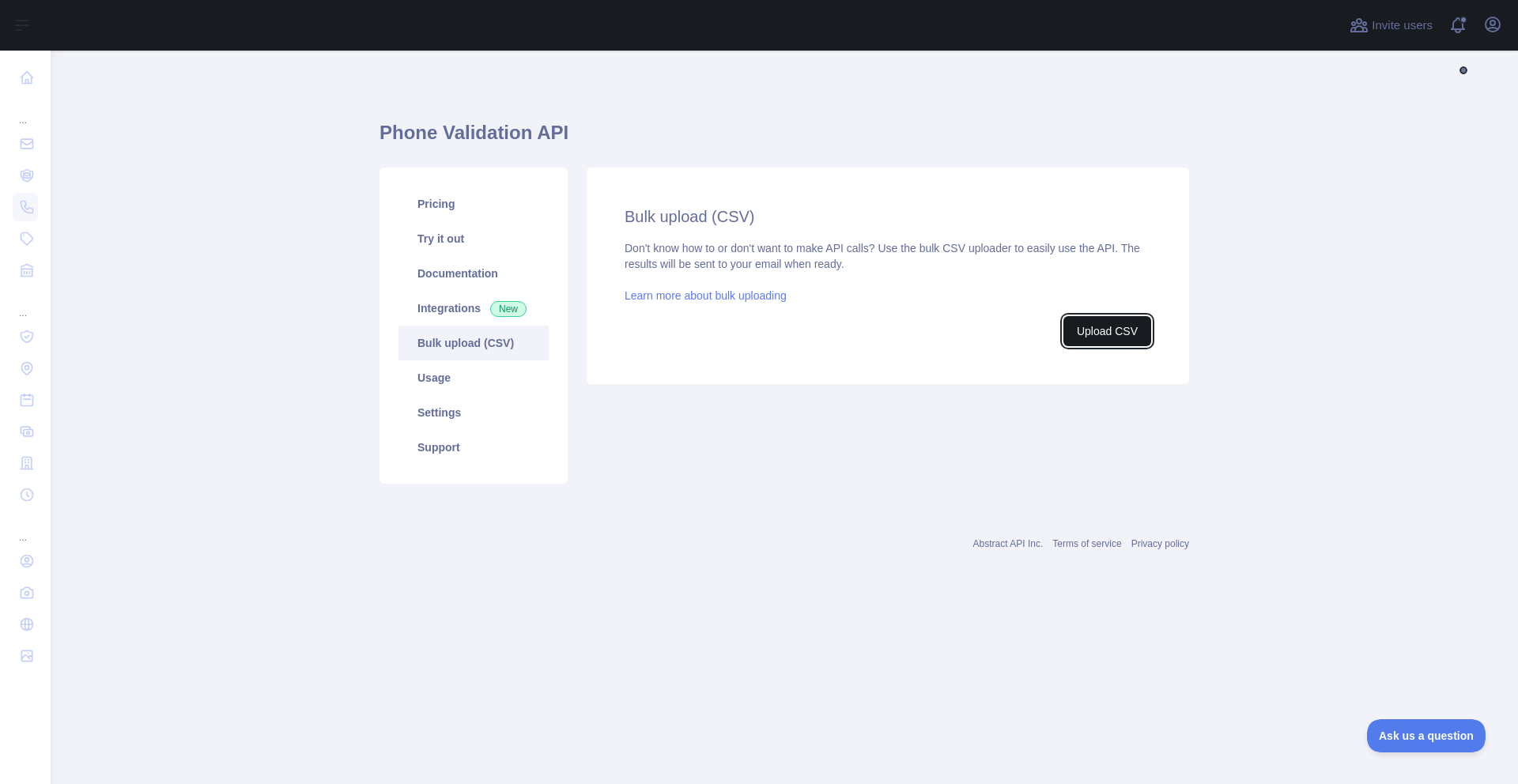
click at [1107, 334] on button "Upload CSV" at bounding box center [1107, 331] width 87 height 30
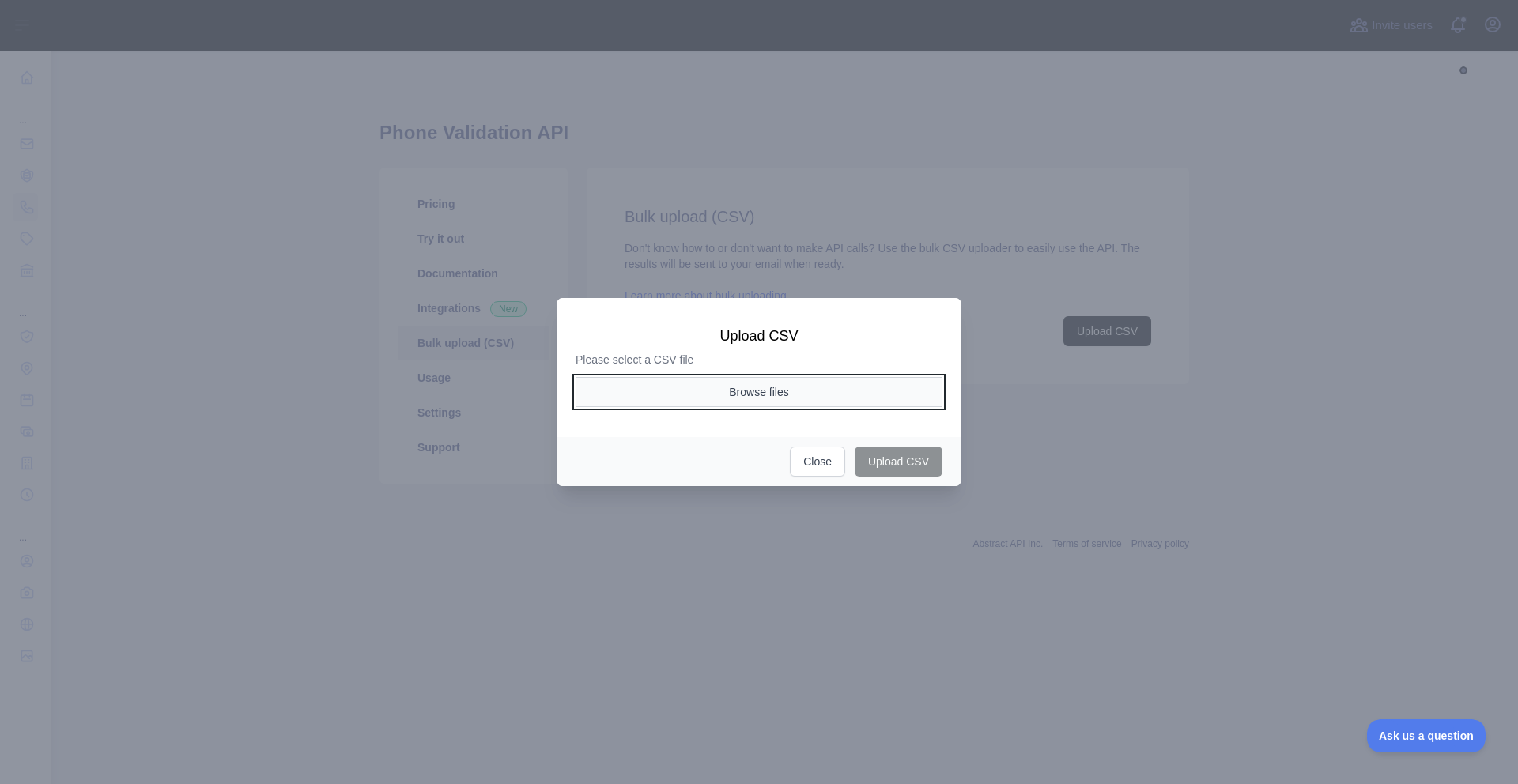
click at [851, 383] on button "Browse files" at bounding box center [759, 392] width 367 height 30
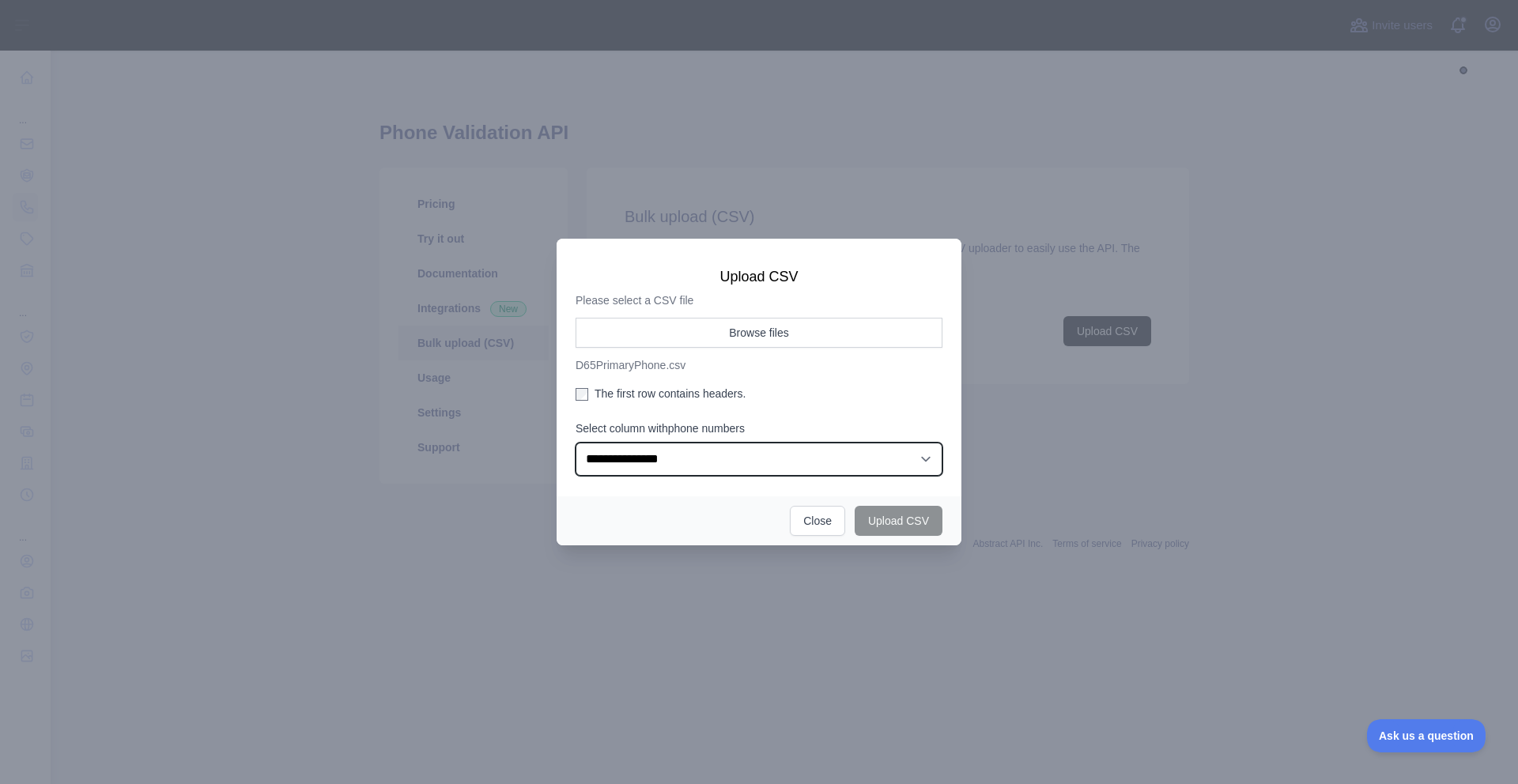
click at [879, 461] on select "**********" at bounding box center [759, 459] width 367 height 33
click at [576, 442] on select "**********" at bounding box center [759, 459] width 367 height 33
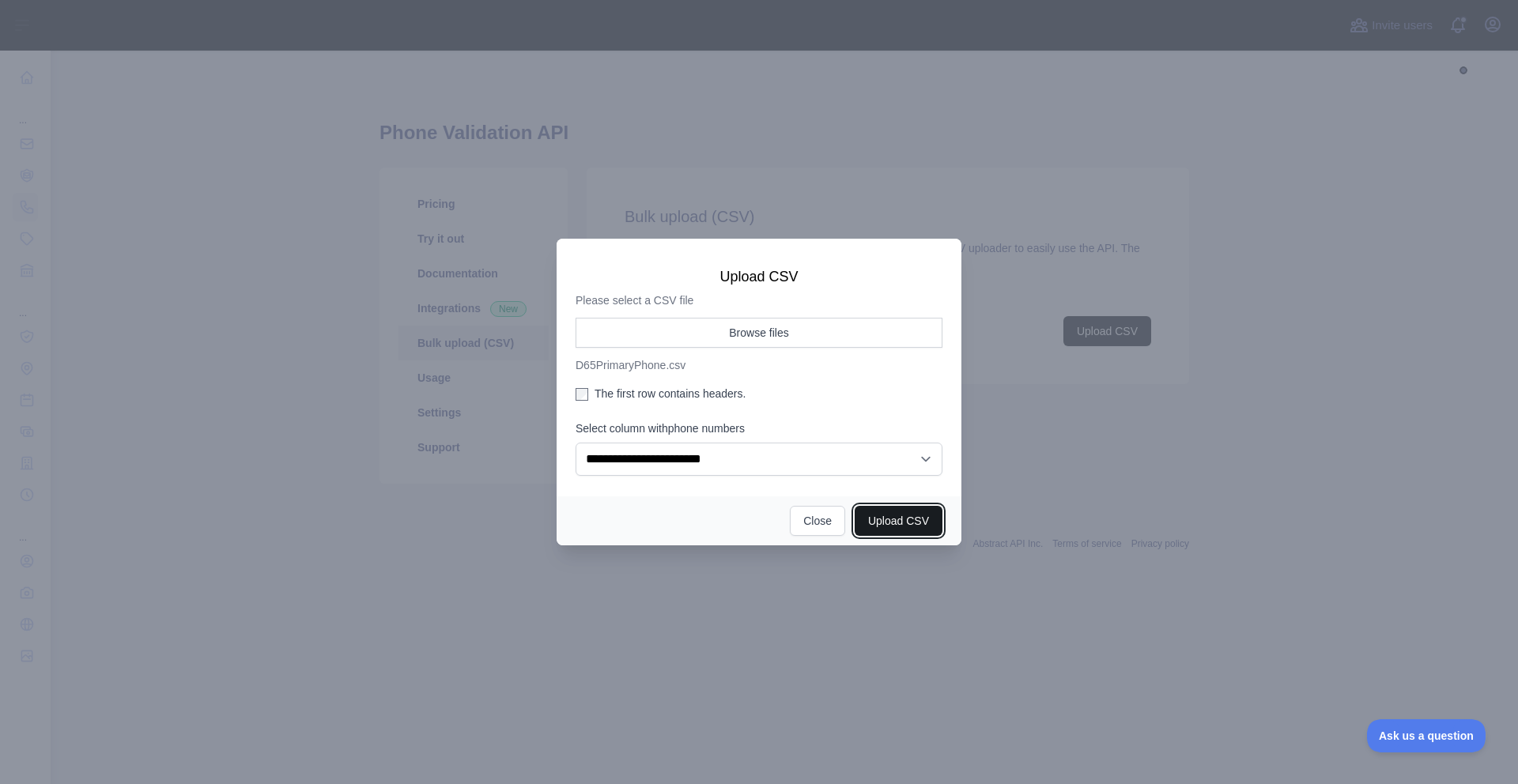
click at [911, 524] on button "Upload CSV" at bounding box center [898, 520] width 87 height 30
select select "**"
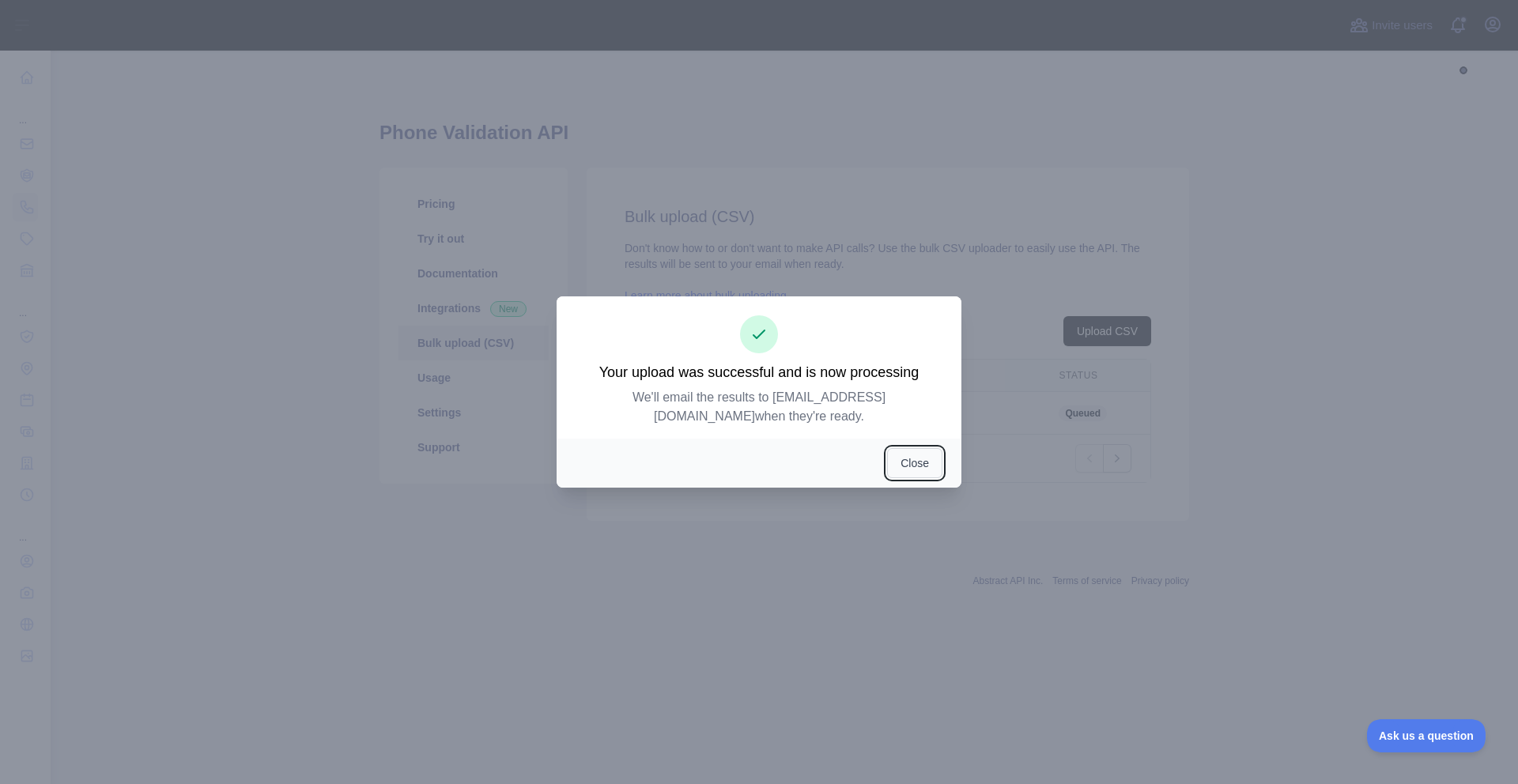
click at [928, 467] on button "Close" at bounding box center [914, 463] width 55 height 30
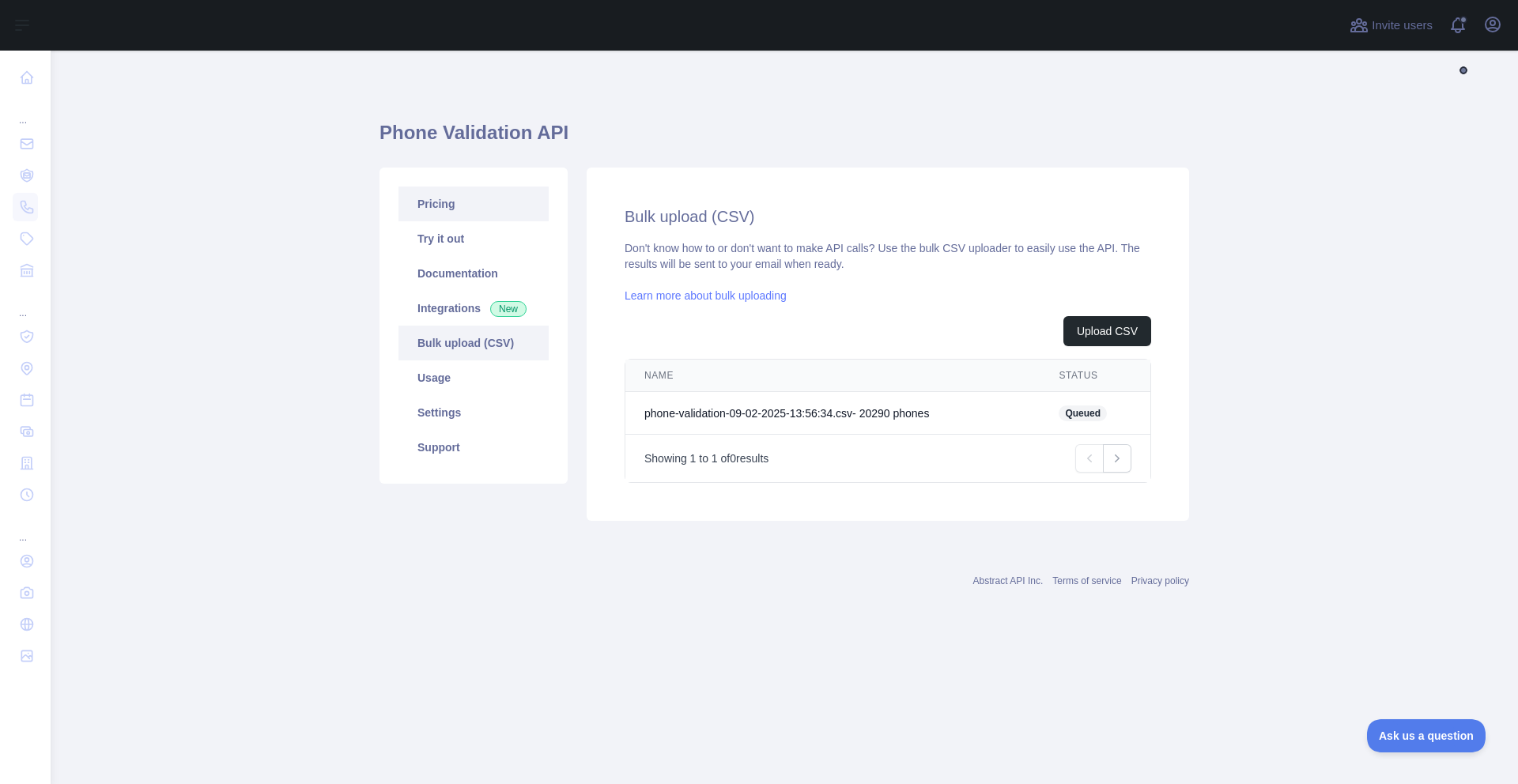
click at [460, 214] on link "Pricing" at bounding box center [473, 203] width 150 height 35
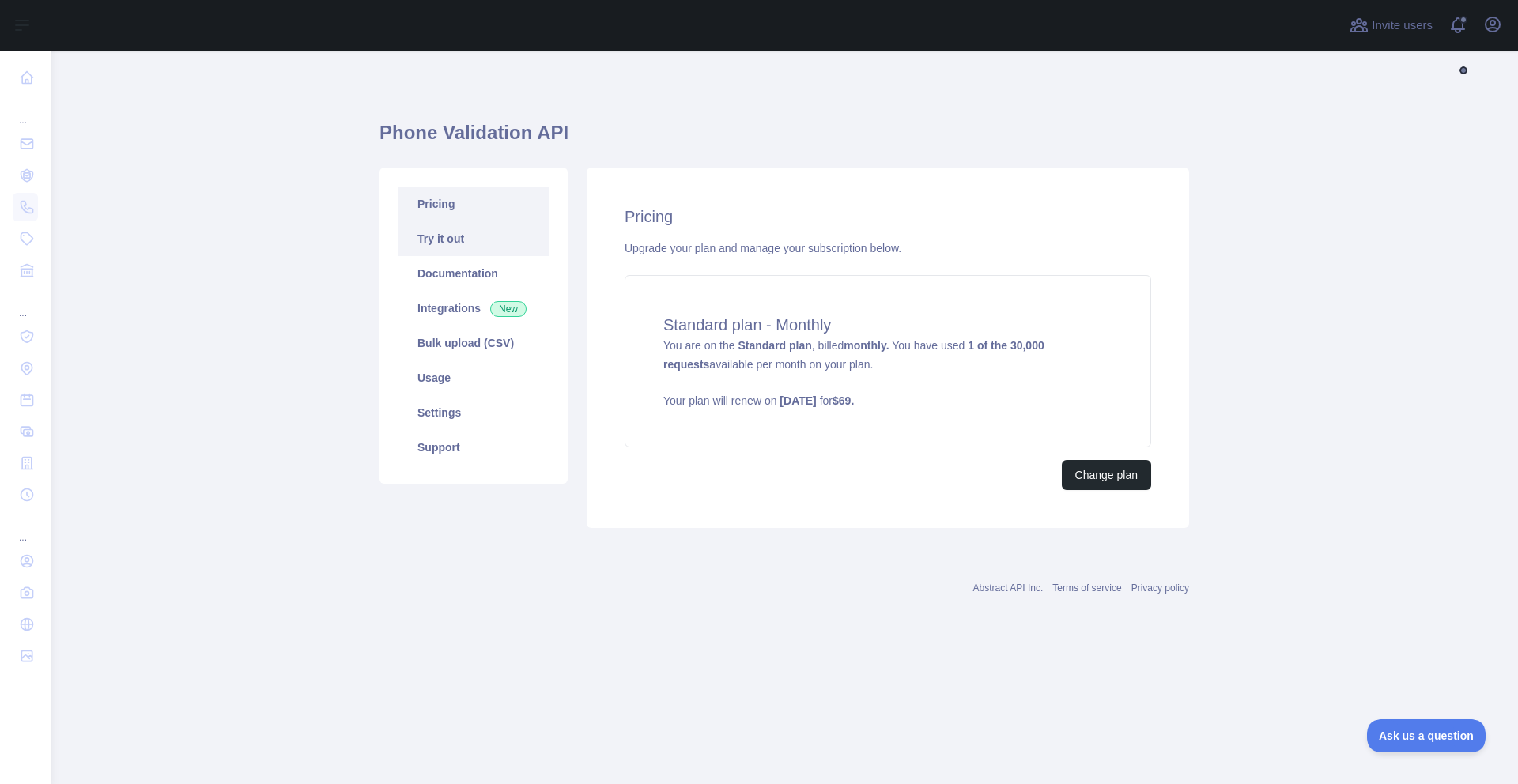
click at [449, 234] on link "Try it out" at bounding box center [473, 238] width 150 height 35
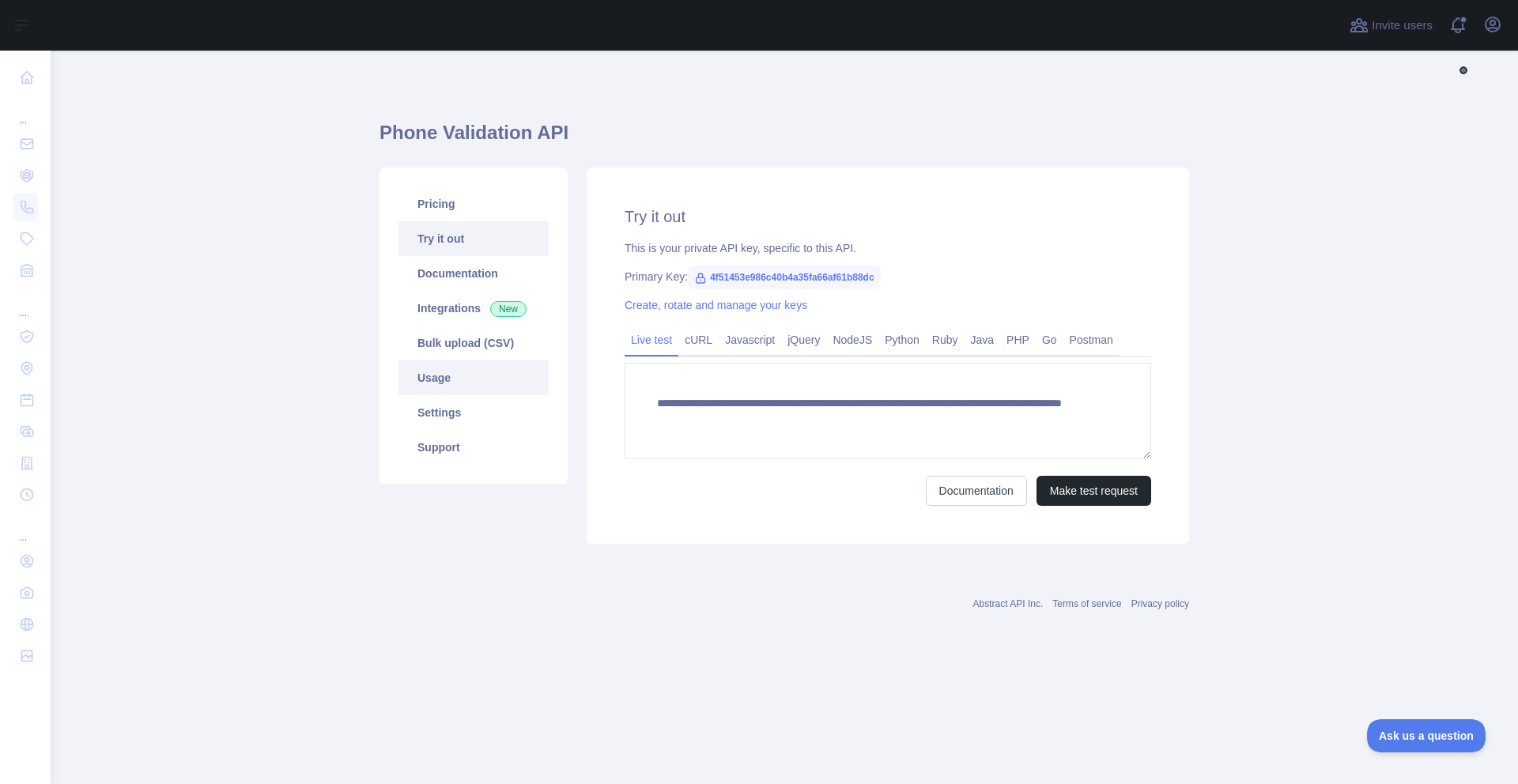
click at [437, 374] on link "Usage" at bounding box center [473, 377] width 150 height 35
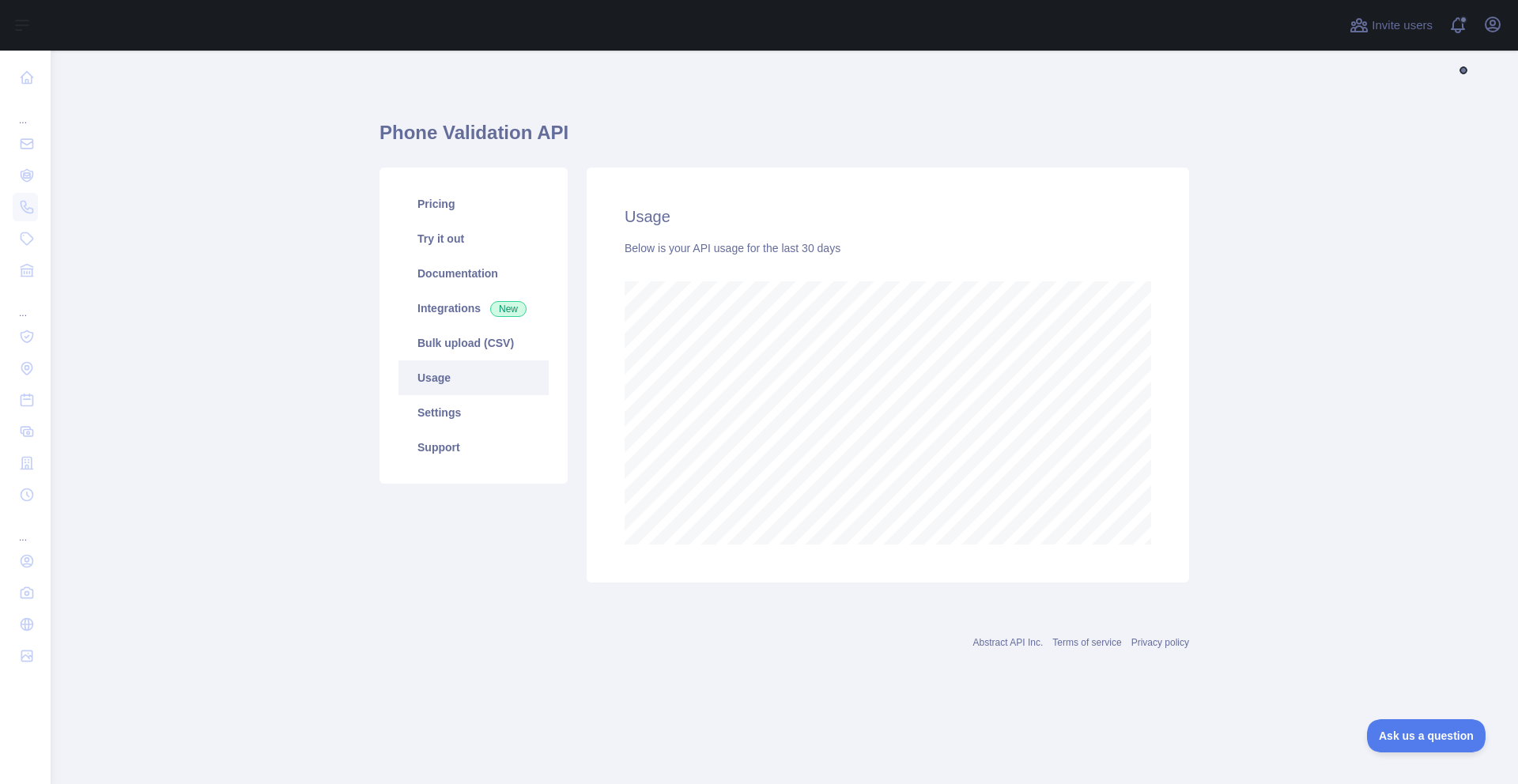
scroll to position [733, 1467]
click at [513, 414] on link "Settings" at bounding box center [473, 412] width 150 height 35
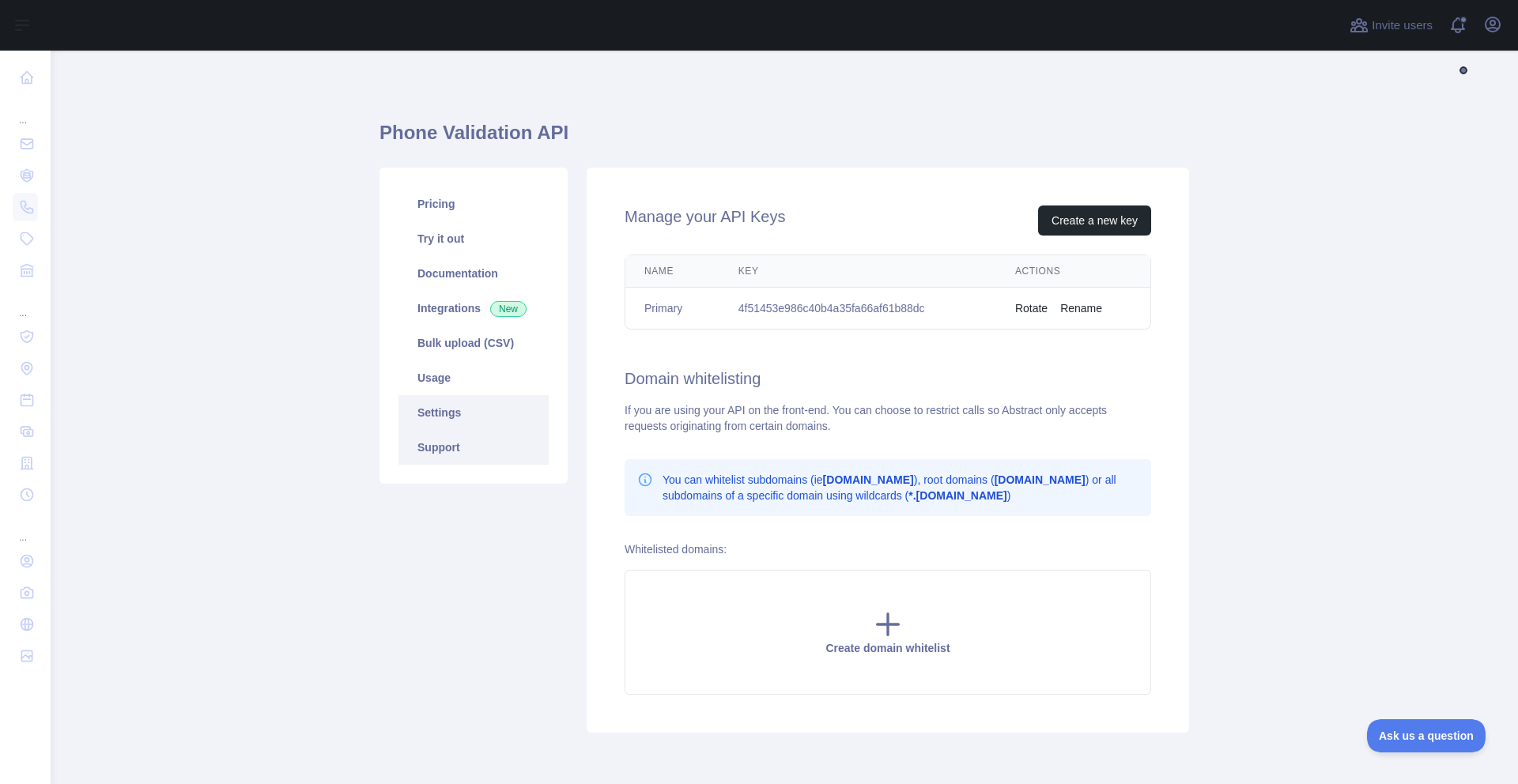
click at [449, 442] on link "Support" at bounding box center [473, 447] width 150 height 35
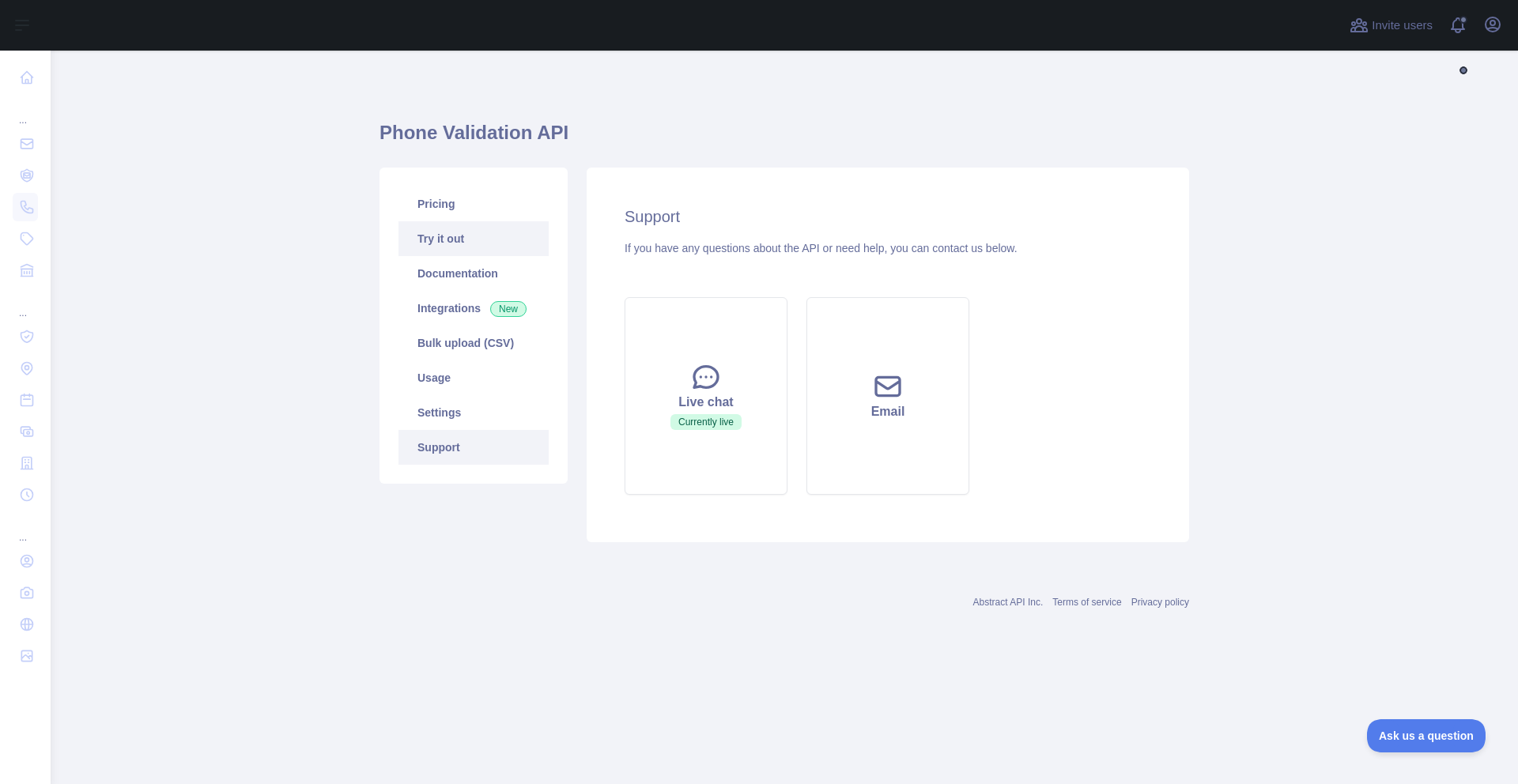
click at [440, 223] on link "Try it out" at bounding box center [473, 238] width 150 height 35
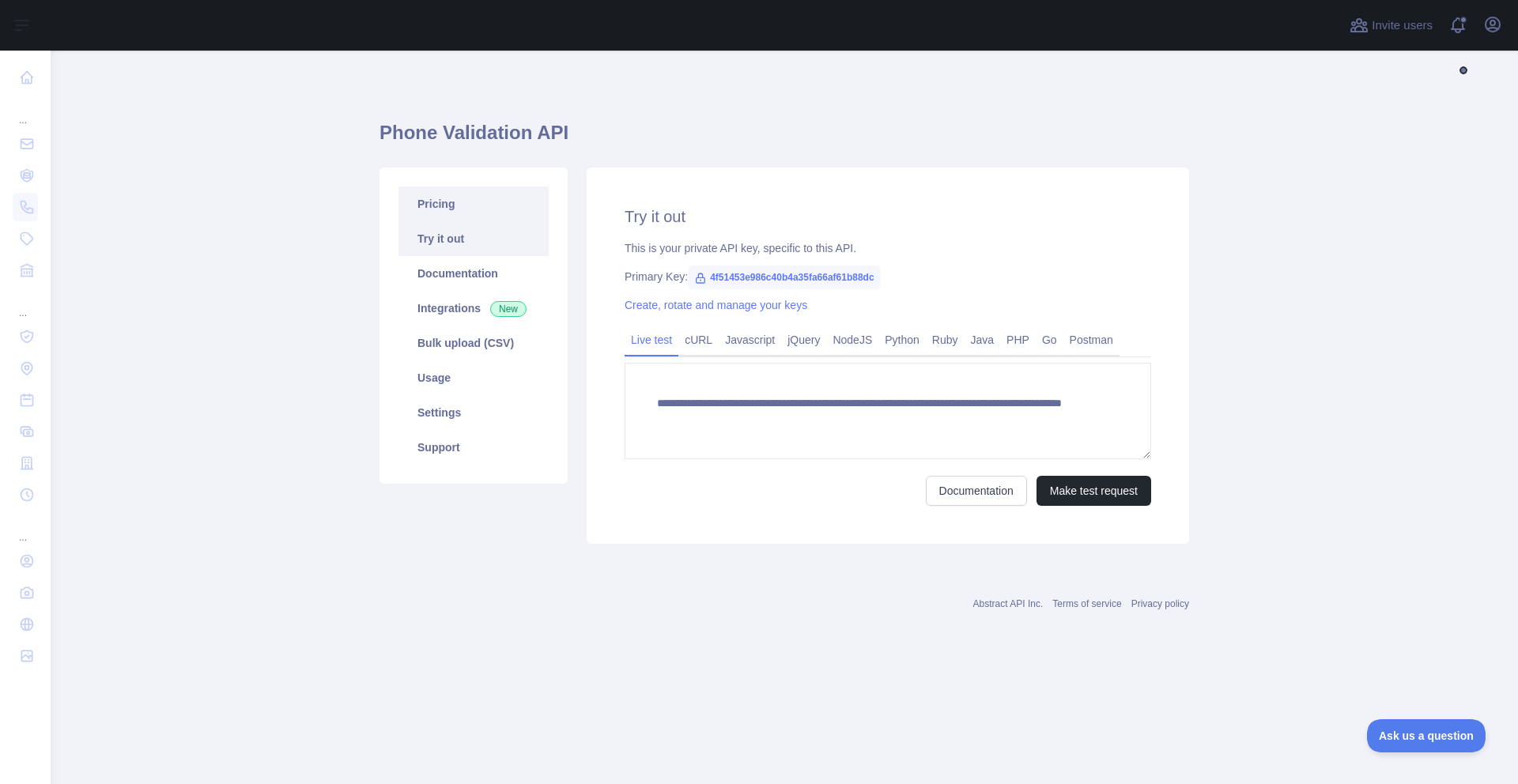
click at [440, 197] on link "Pricing" at bounding box center [473, 203] width 150 height 35
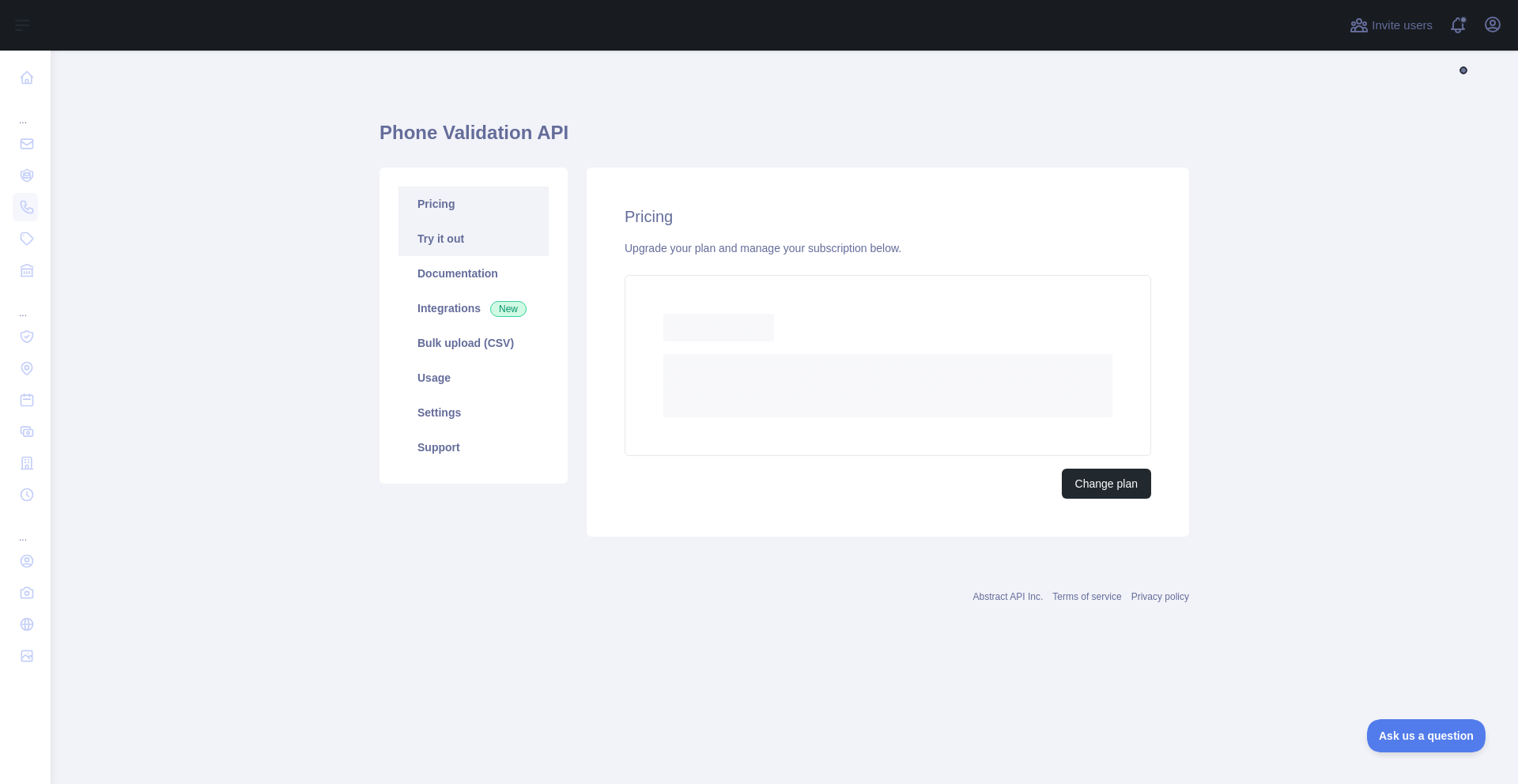
click at [431, 231] on link "Try it out" at bounding box center [473, 238] width 150 height 35
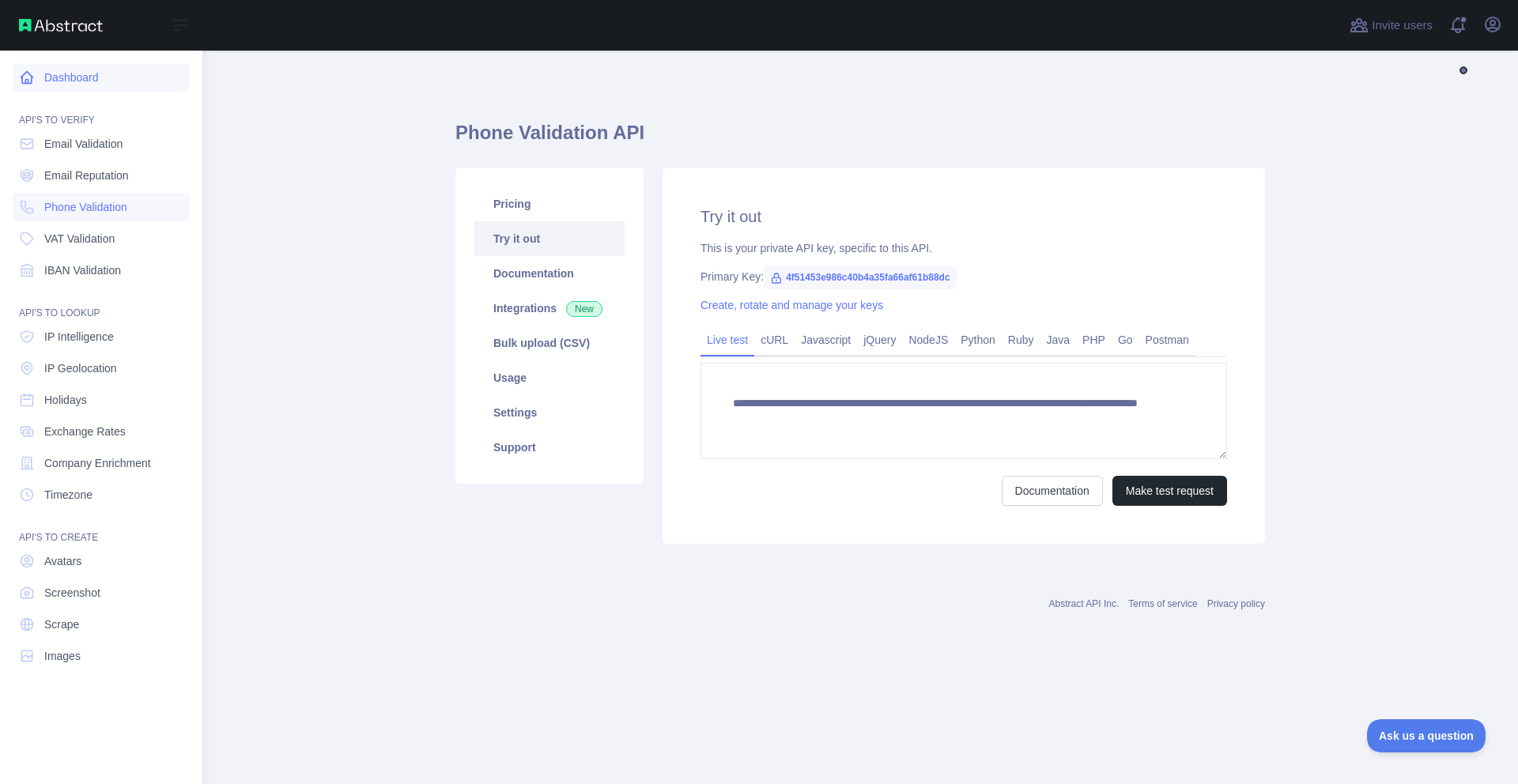
click at [22, 76] on icon at bounding box center [27, 78] width 12 height 12
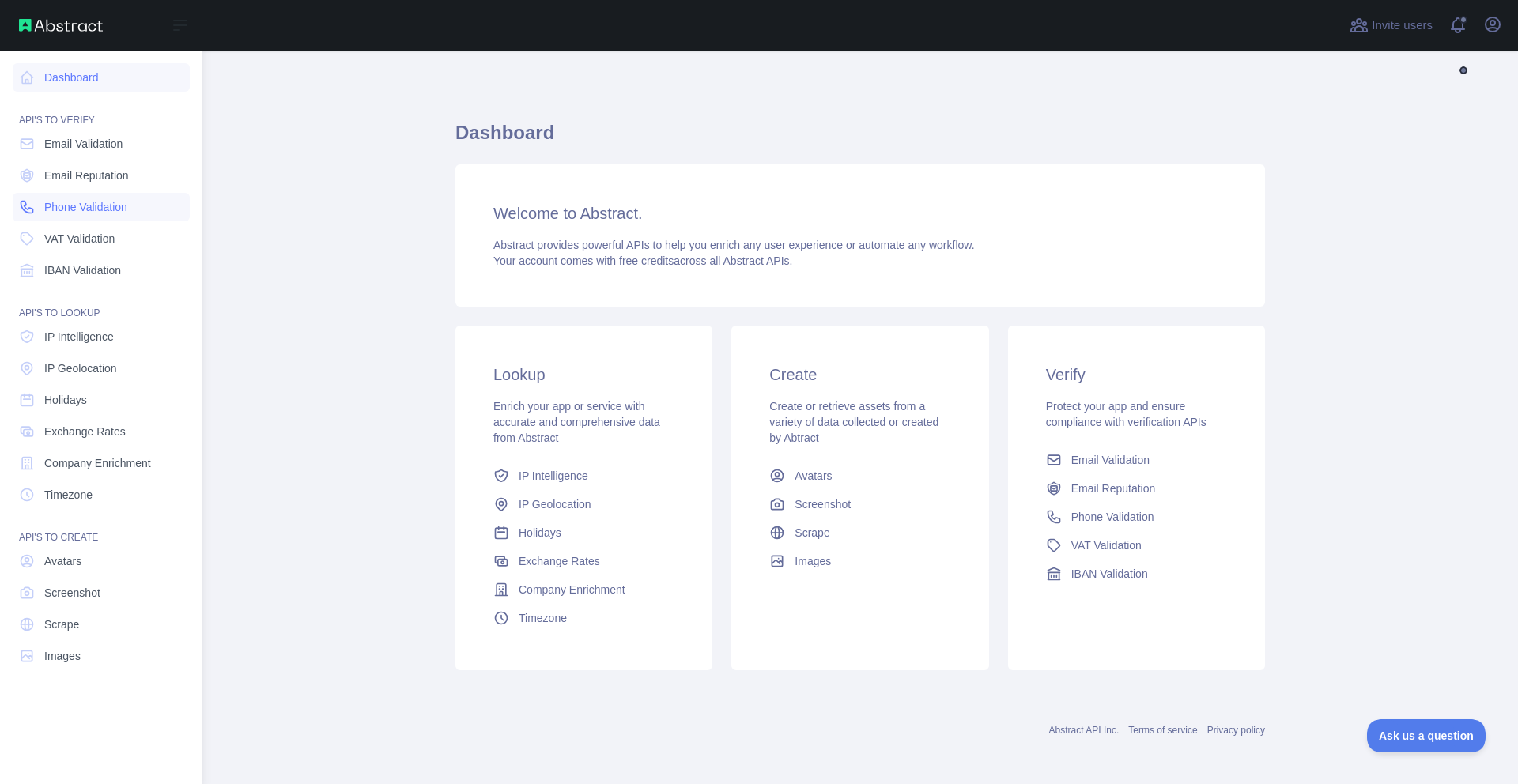
click at [82, 201] on span "Phone Validation" at bounding box center [86, 207] width 83 height 16
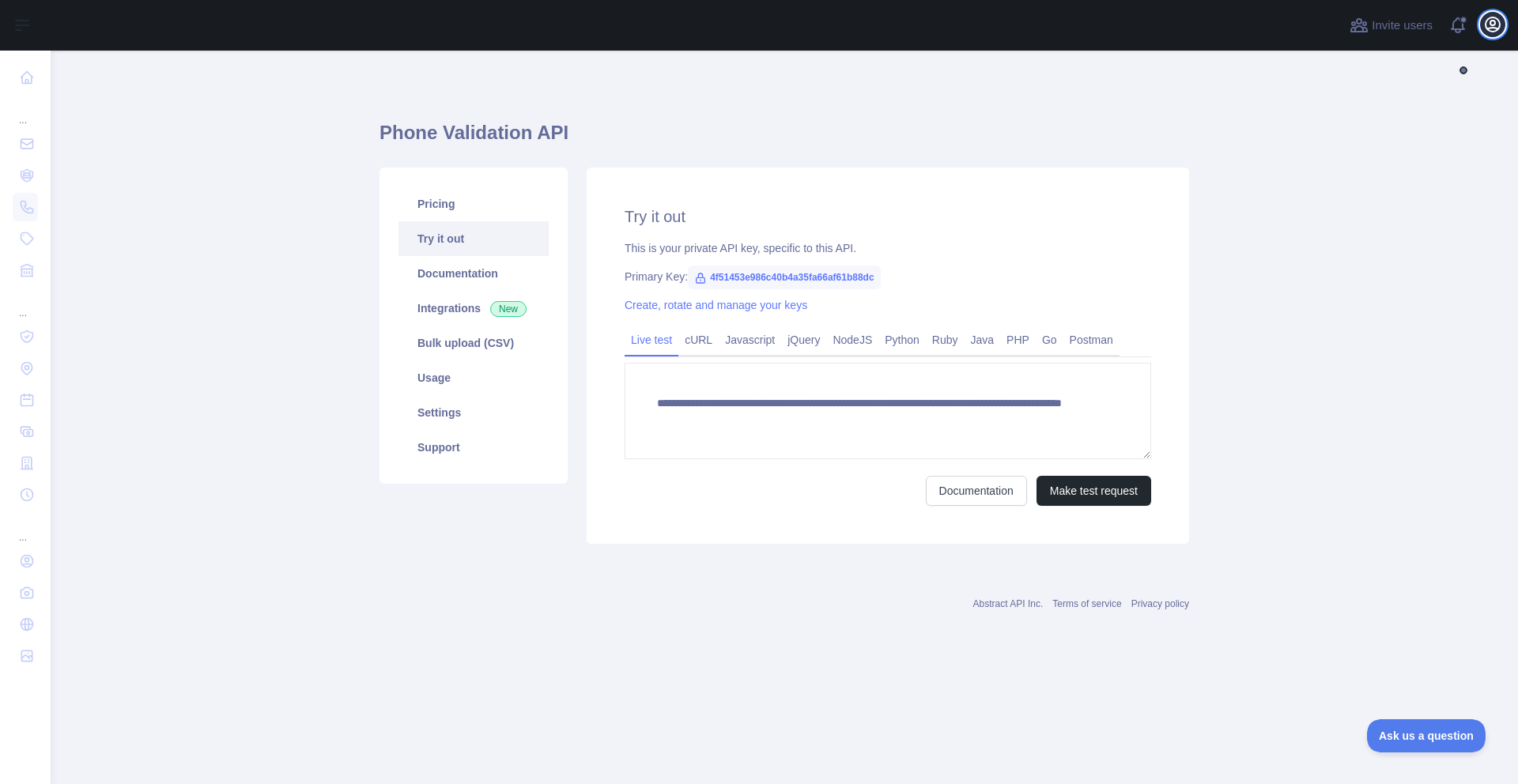
click at [1483, 26] on icon "button" at bounding box center [1493, 25] width 19 height 19
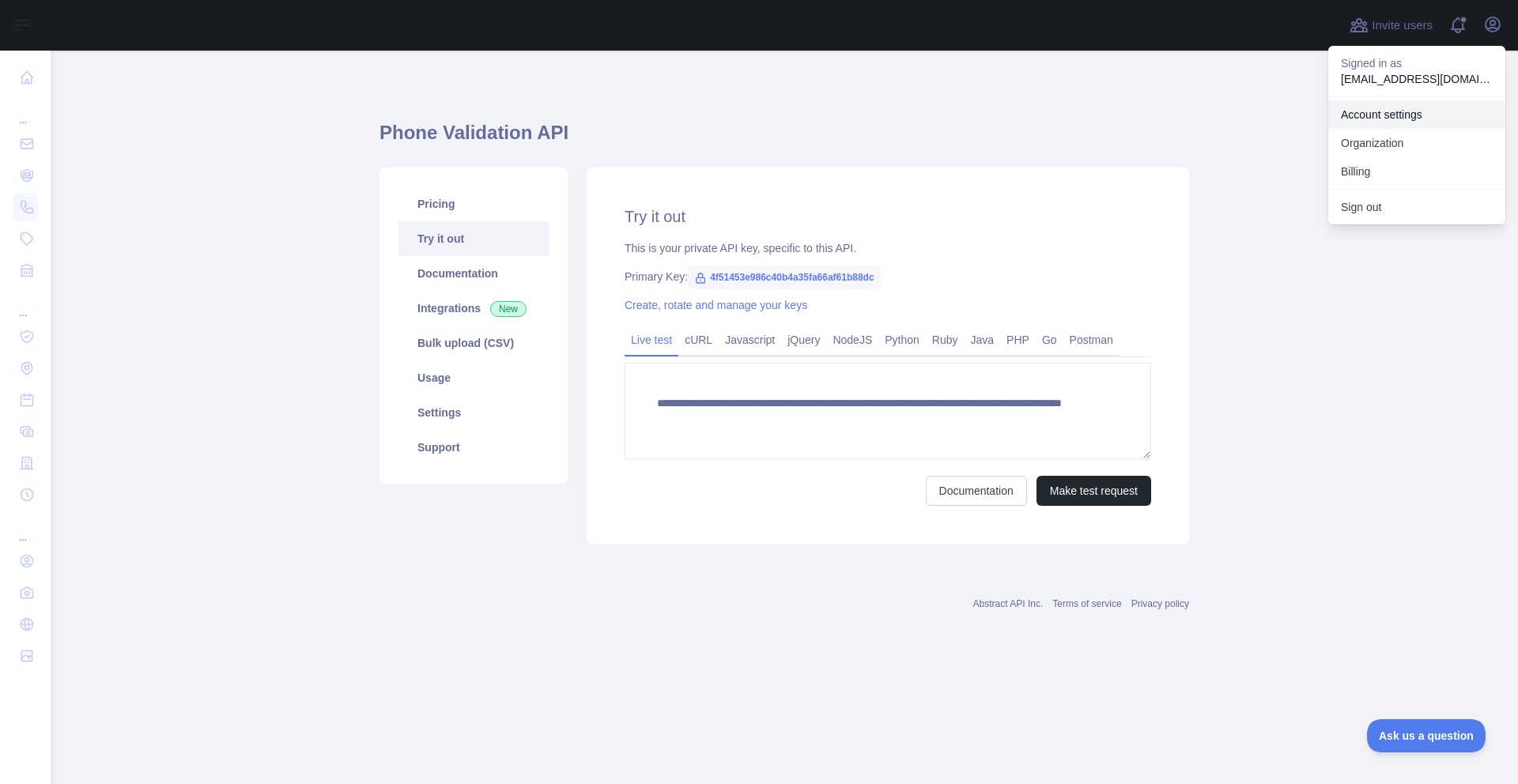
click at [1387, 112] on link "Account settings" at bounding box center [1416, 114] width 177 height 29
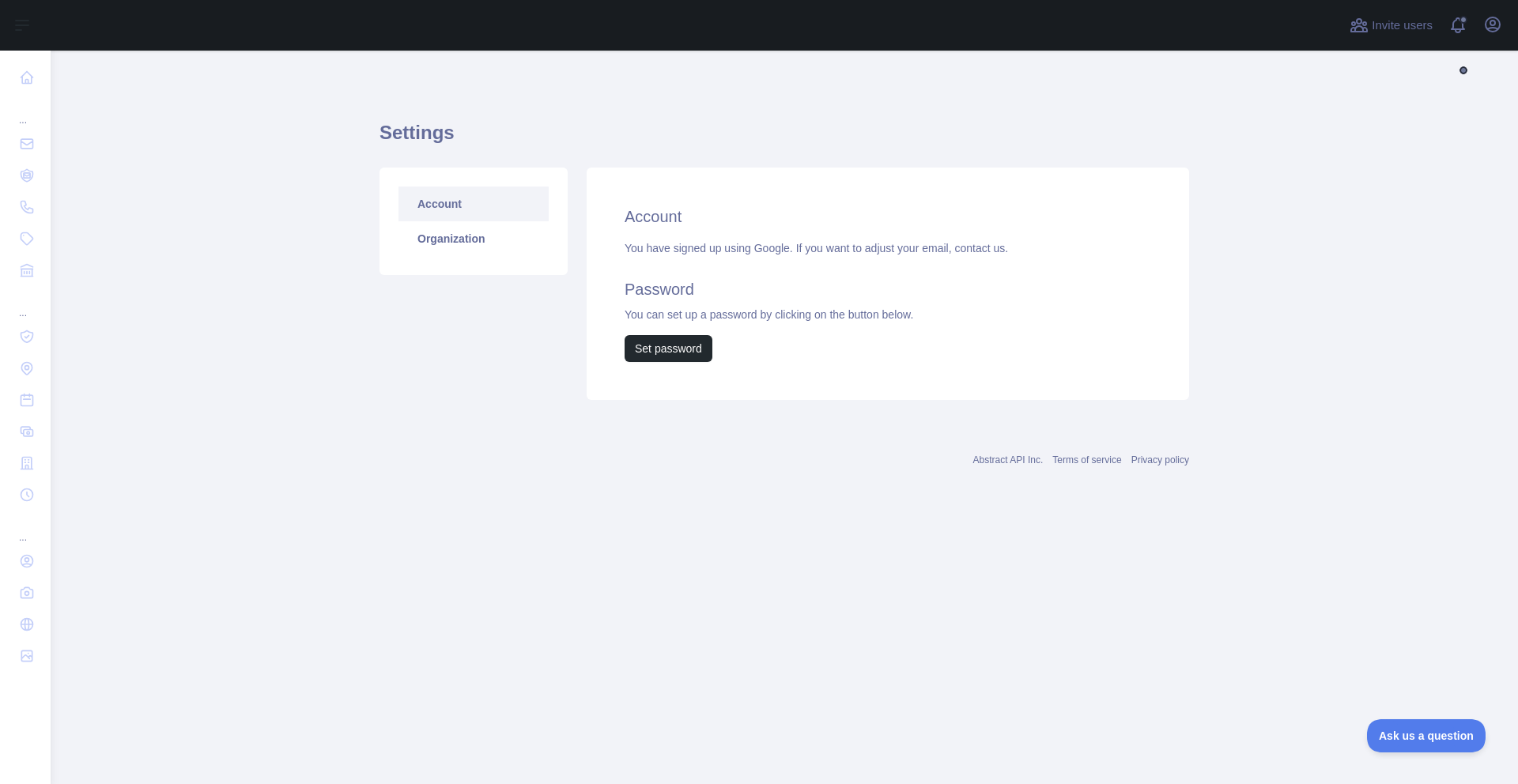
click at [455, 220] on link "Account" at bounding box center [473, 203] width 150 height 35
click at [459, 245] on link "Organization" at bounding box center [473, 238] width 150 height 35
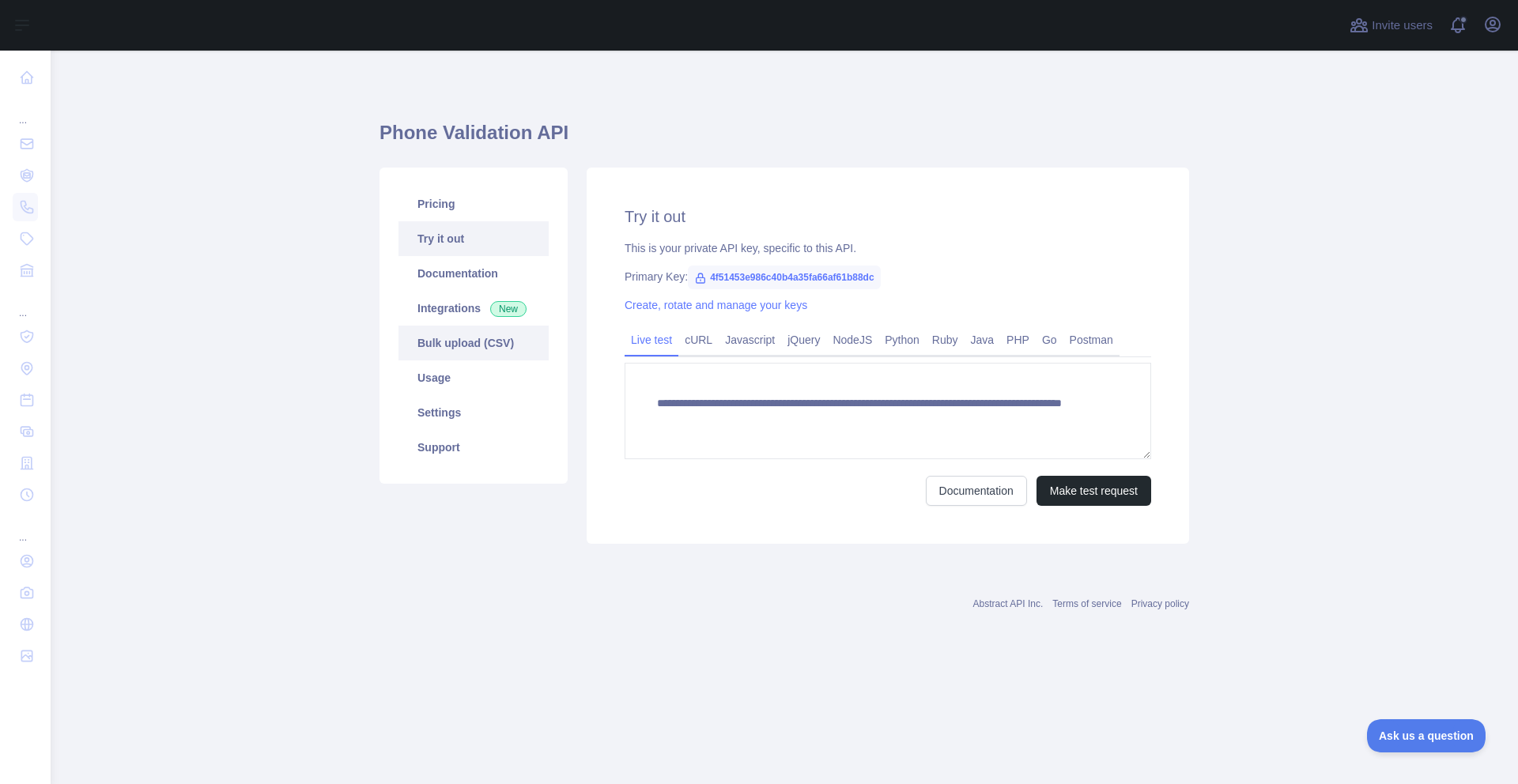
click at [494, 343] on link "Bulk upload (CSV)" at bounding box center [473, 342] width 150 height 35
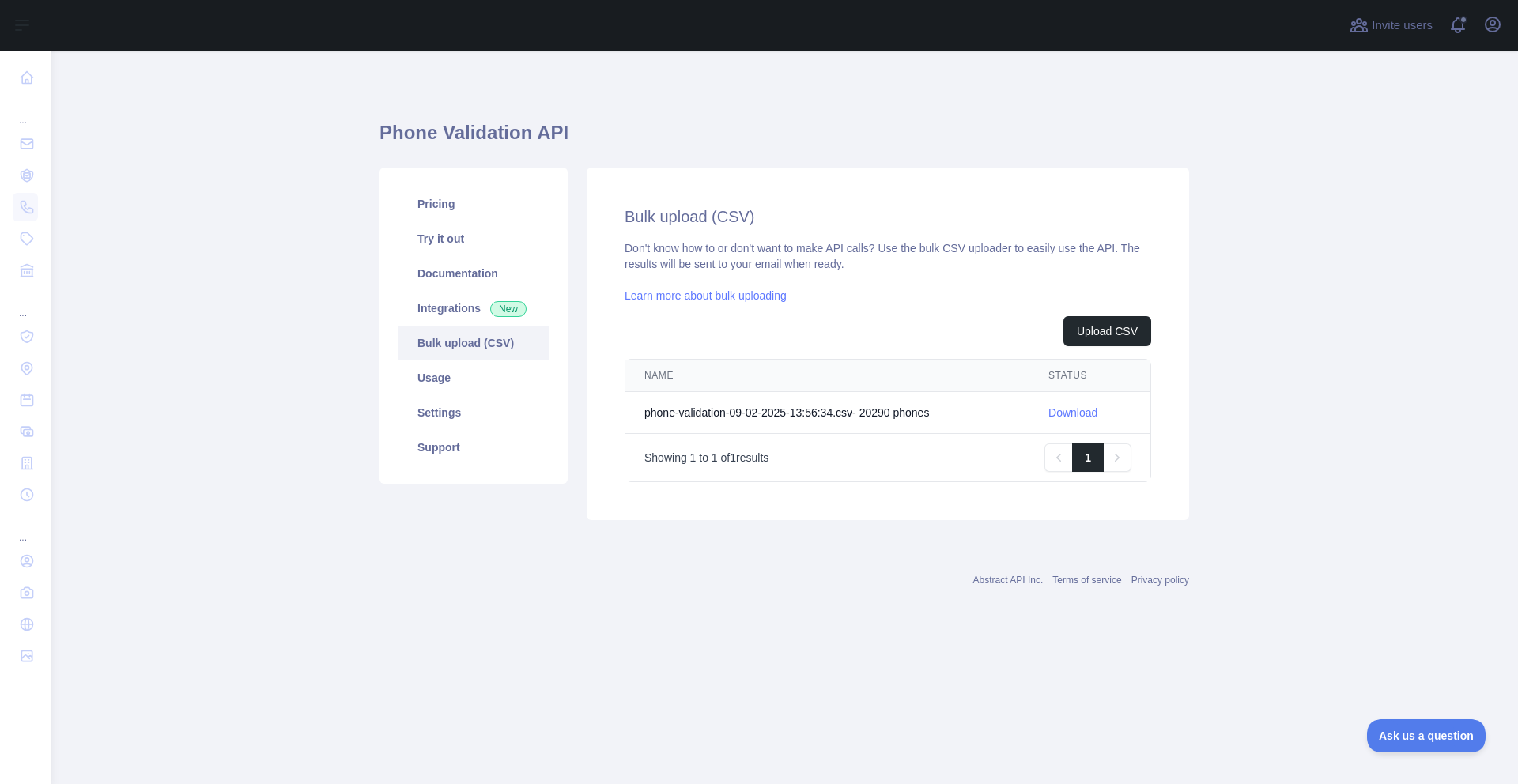
click at [1090, 418] on link "Download" at bounding box center [1073, 412] width 49 height 13
click at [1087, 414] on link "Download" at bounding box center [1073, 412] width 49 height 13
click at [1096, 413] on link "Download" at bounding box center [1073, 412] width 49 height 13
click at [1083, 411] on link "Download" at bounding box center [1073, 412] width 49 height 13
click at [980, 422] on td "phone-validation-09-02-2025-13:56:34.csv - 20290 phone s" at bounding box center [827, 412] width 404 height 42
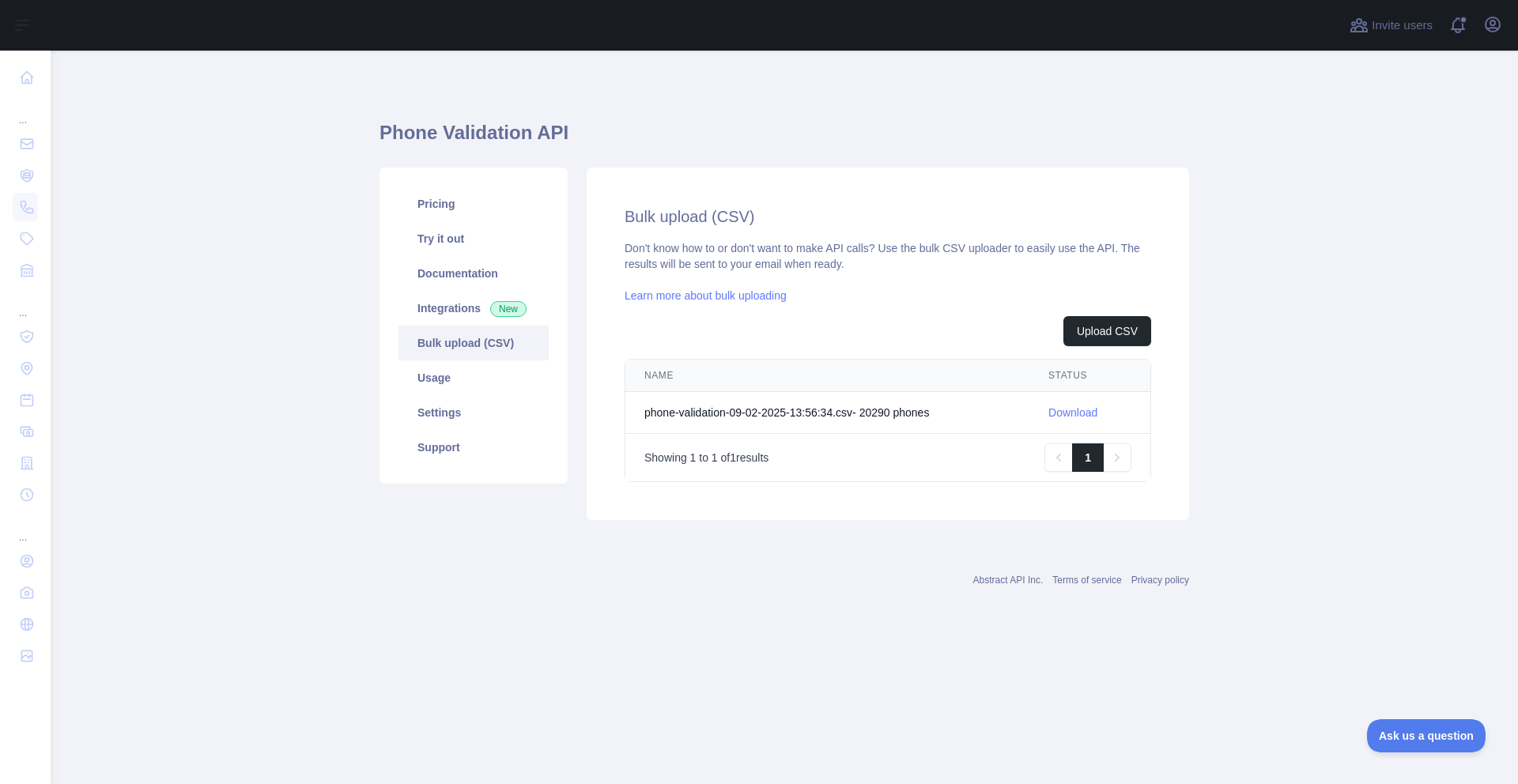
click at [1091, 410] on link "Download" at bounding box center [1073, 412] width 49 height 13
click at [1087, 415] on link "Download" at bounding box center [1073, 412] width 49 height 13
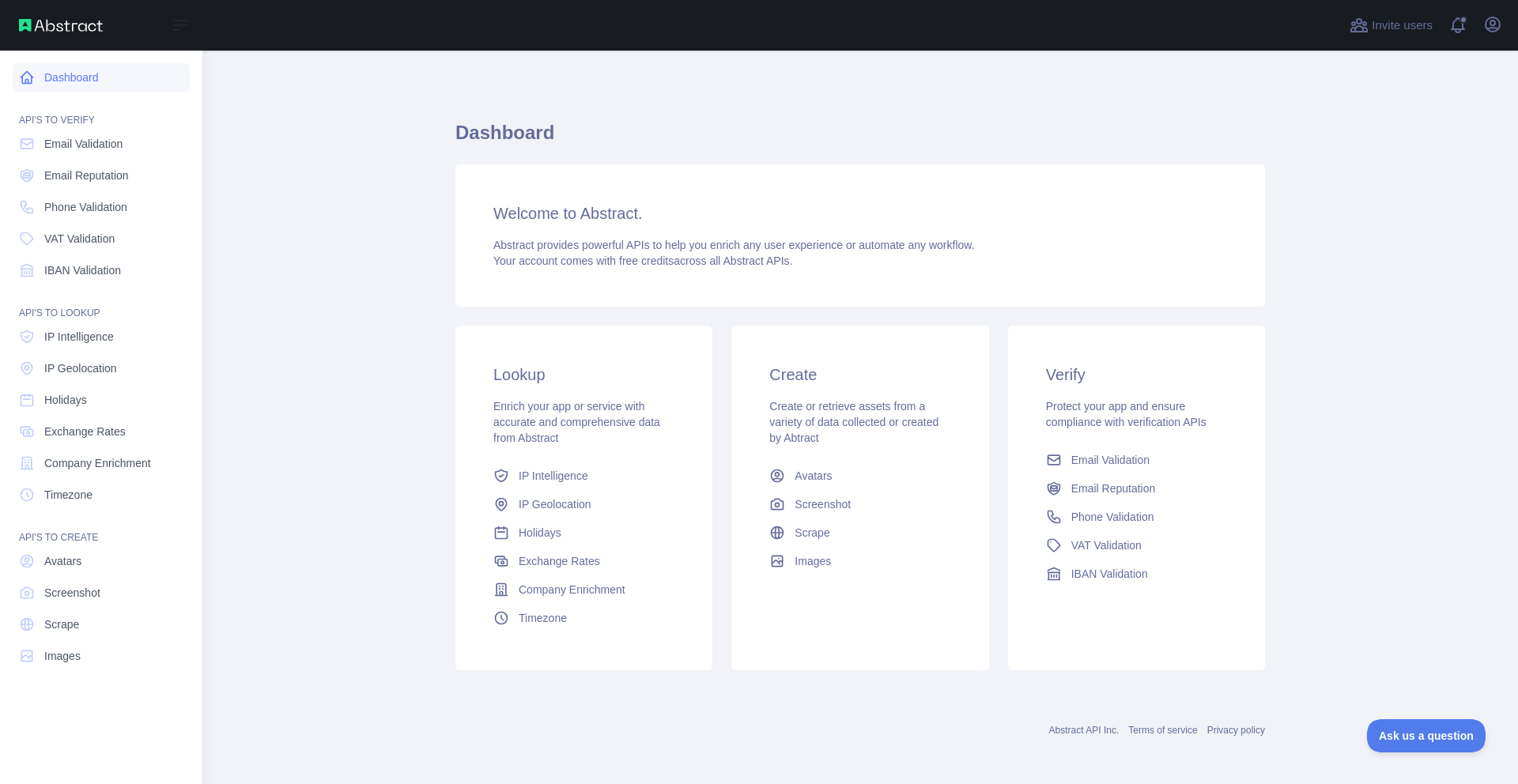
click at [22, 87] on link "Dashboard" at bounding box center [101, 78] width 177 height 29
click at [62, 87] on link "Dashboard" at bounding box center [101, 78] width 177 height 29
click at [70, 206] on span "Phone Validation" at bounding box center [86, 207] width 83 height 16
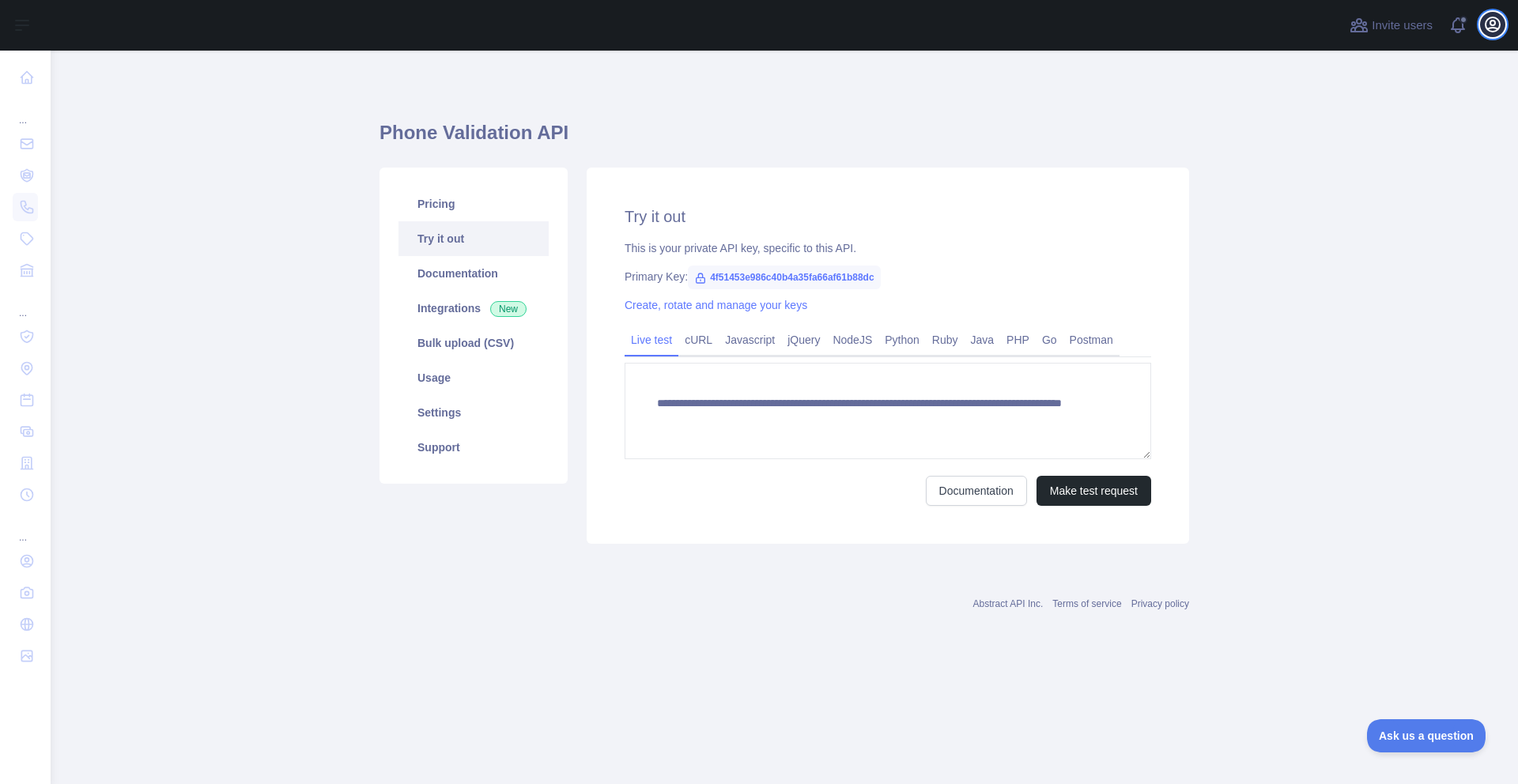
click at [1493, 34] on button "Open user menu" at bounding box center [1493, 25] width 25 height 25
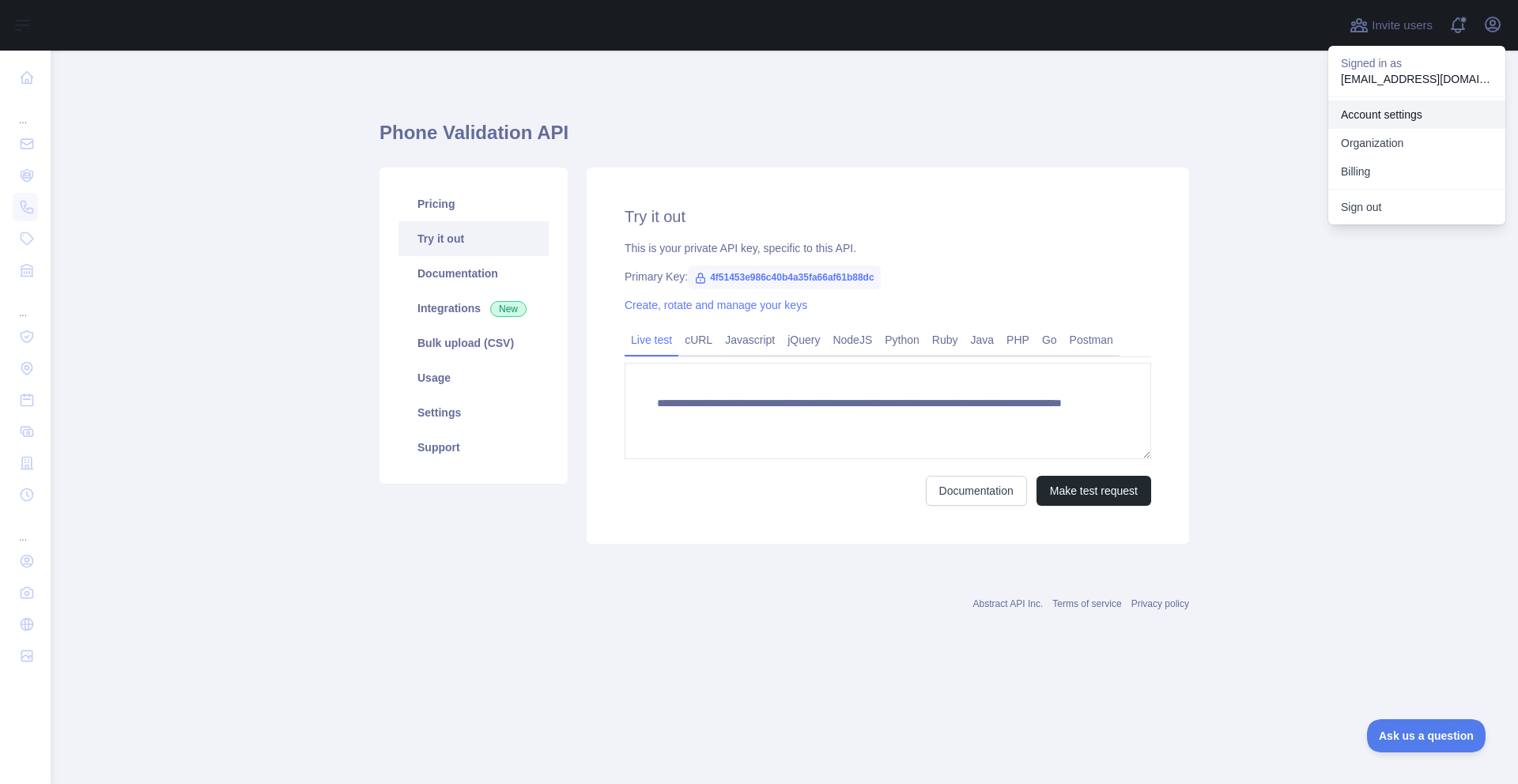
click at [1362, 109] on link "Account settings" at bounding box center [1416, 114] width 177 height 29
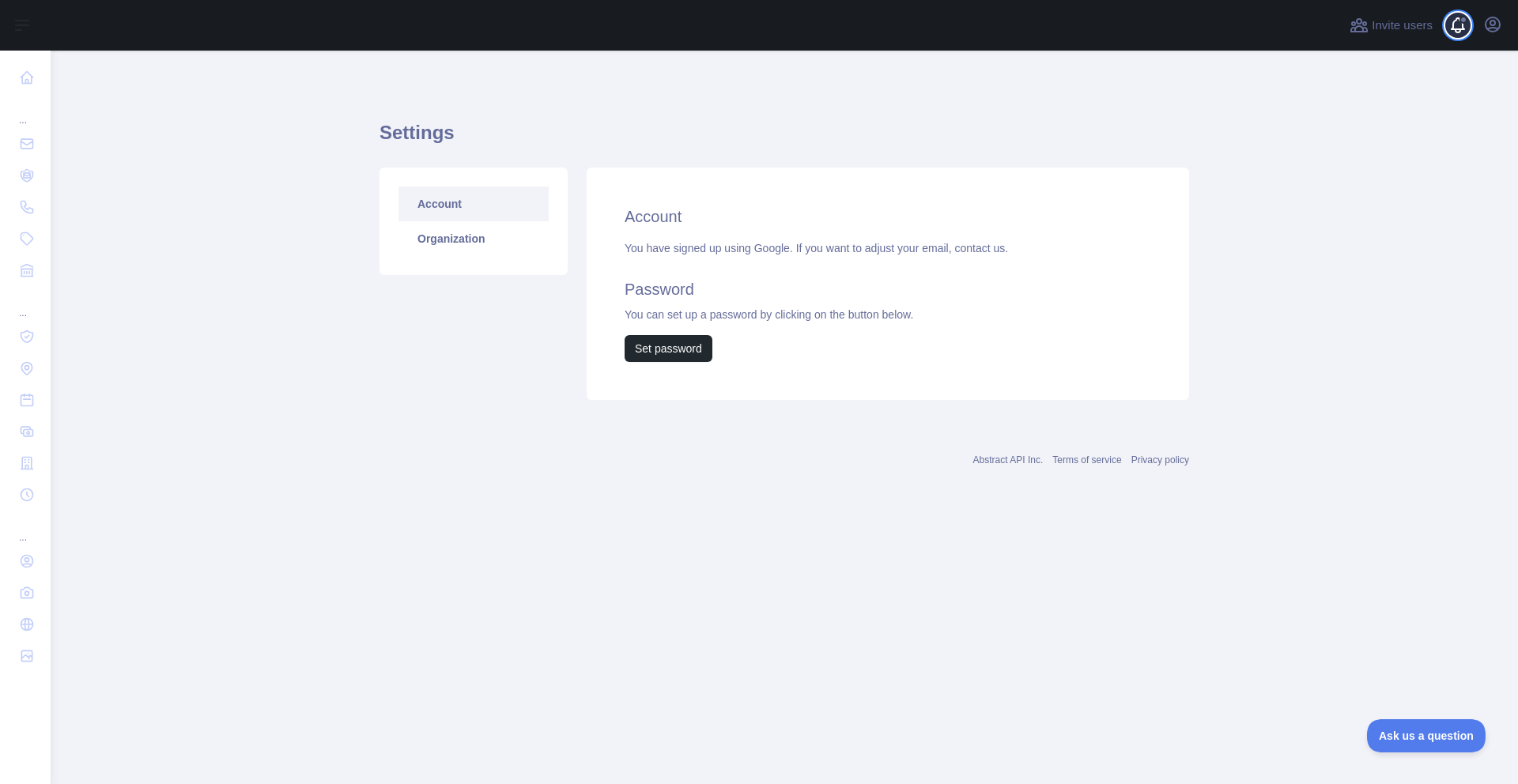
click at [1454, 26] on span at bounding box center [1464, 25] width 31 height 51
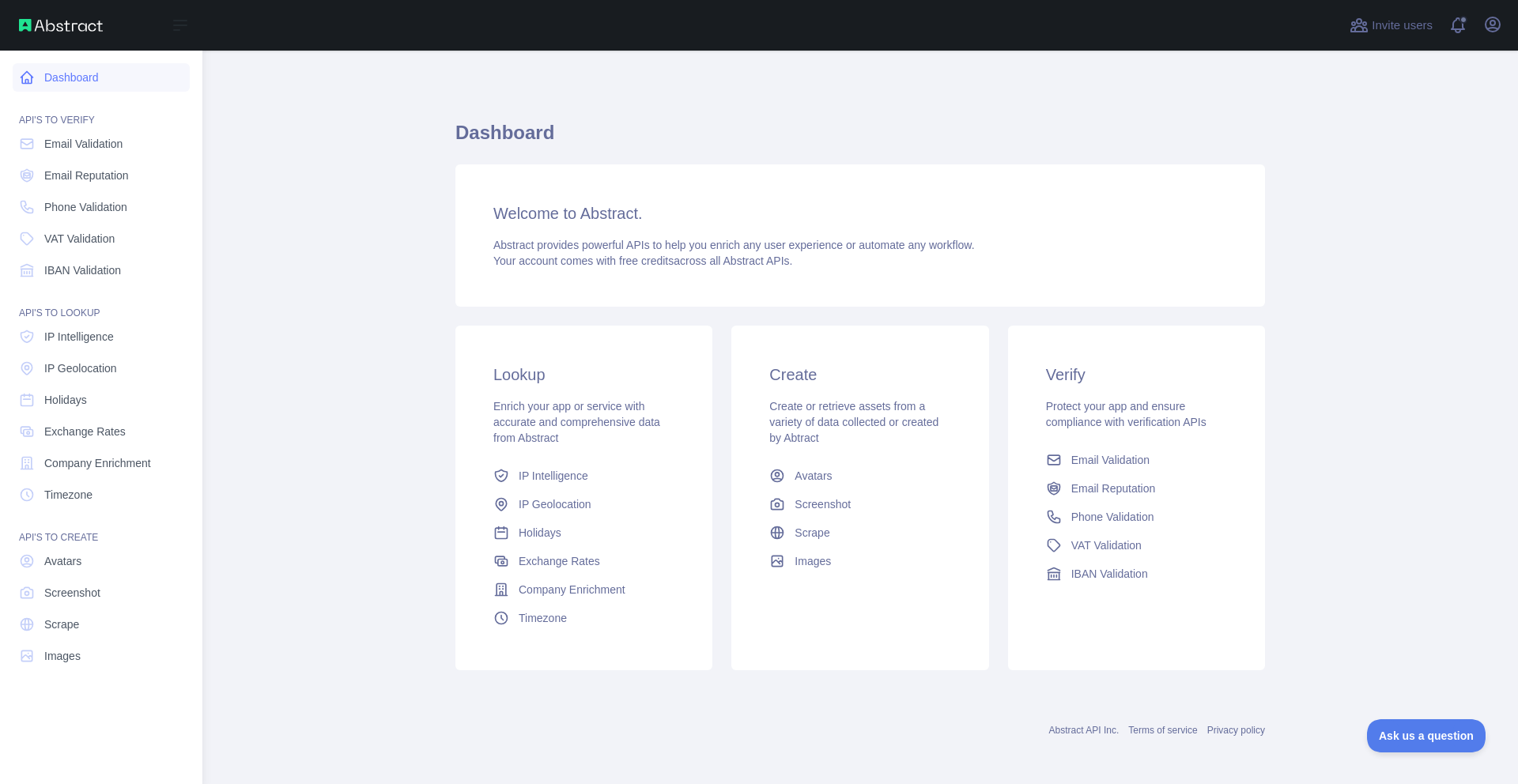
click at [85, 86] on link "Dashboard" at bounding box center [101, 78] width 177 height 29
